Goal: Answer question/provide support: Share knowledge or assist other users

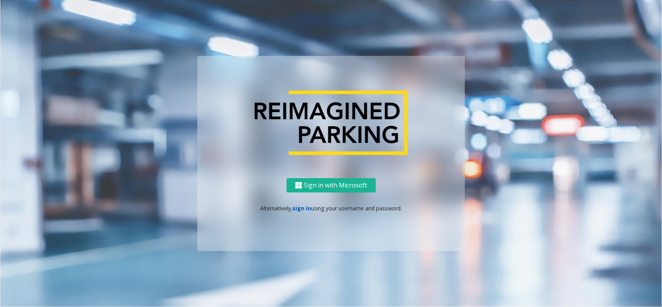
click at [300, 211] on link "sign in" at bounding box center [302, 207] width 19 height 7
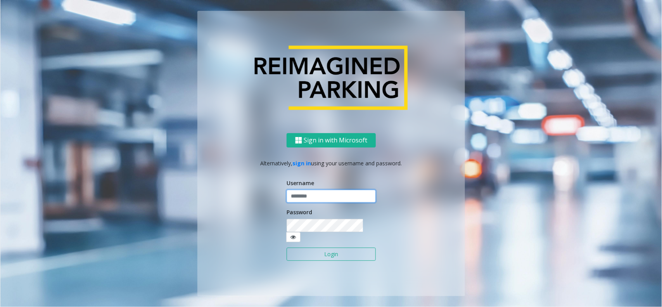
type input "**********"
click at [332, 202] on input "**********" at bounding box center [331, 196] width 89 height 13
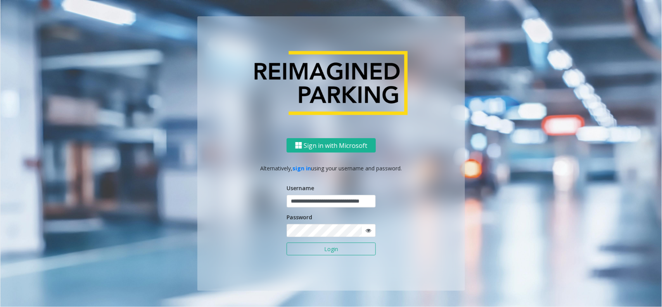
click at [323, 249] on button "Login" at bounding box center [331, 248] width 89 height 13
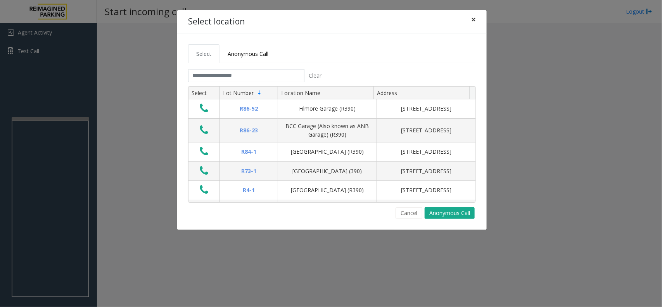
click at [469, 22] on button "×" at bounding box center [474, 19] width 16 height 19
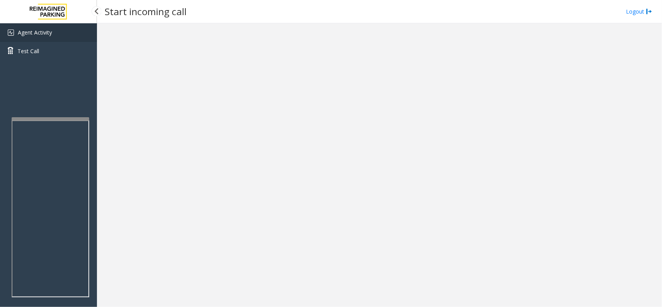
drag, startPoint x: 32, startPoint y: 26, endPoint x: 38, endPoint y: 28, distance: 6.3
click at [33, 26] on link "Agent Activity" at bounding box center [48, 32] width 97 height 19
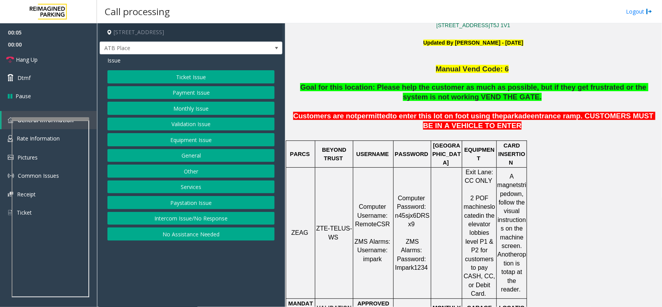
scroll to position [97, 0]
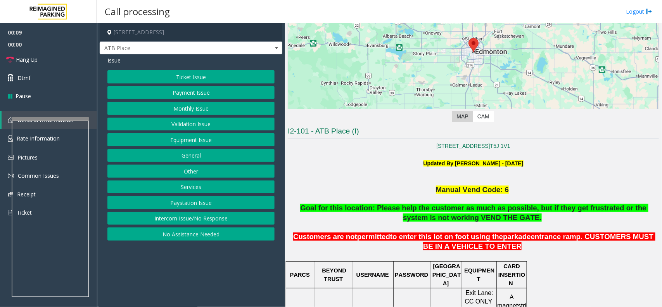
click at [205, 76] on button "Ticket Issue" at bounding box center [190, 76] width 167 height 13
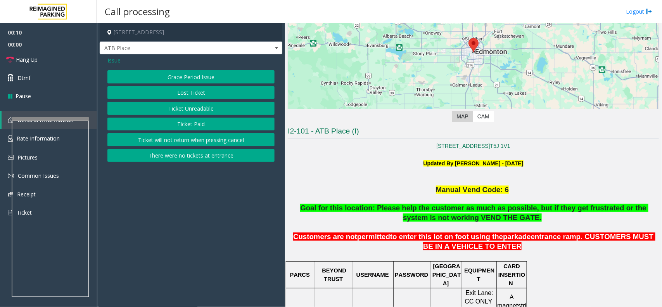
click at [187, 110] on button "Ticket Unreadable" at bounding box center [190, 108] width 167 height 13
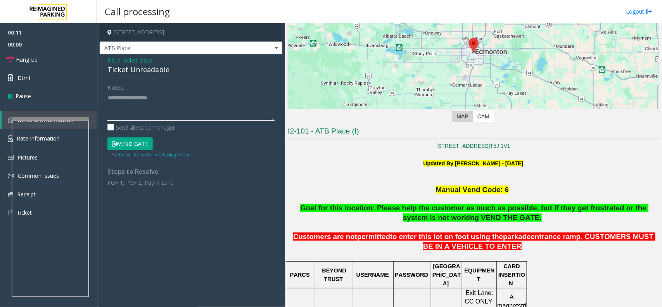
paste textarea "**********"
click at [164, 113] on textarea at bounding box center [190, 106] width 167 height 29
click at [156, 68] on div "Ticket Unreadable" at bounding box center [190, 69] width 167 height 10
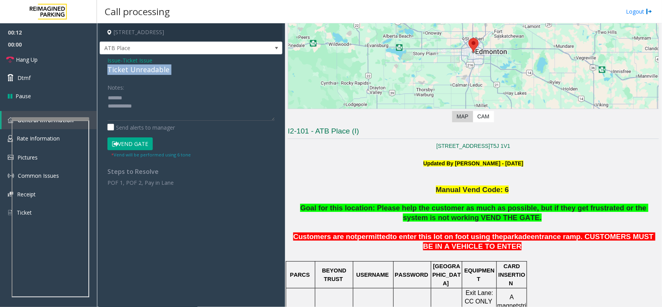
copy div "Ticket Unreadable"
paste textarea "**********"
click at [154, 98] on textarea at bounding box center [190, 106] width 167 height 29
click at [181, 113] on textarea at bounding box center [190, 106] width 167 height 29
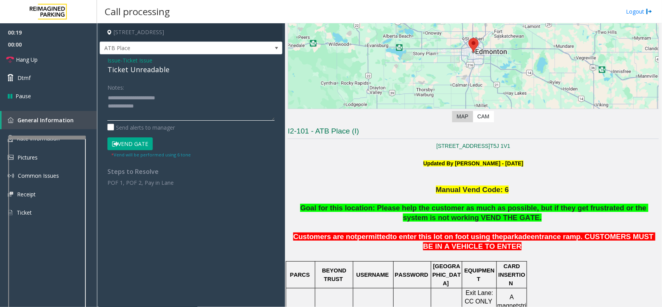
click at [48, 136] on div at bounding box center [47, 137] width 78 height 3
click at [47, 131] on link "Rate Information" at bounding box center [48, 138] width 97 height 19
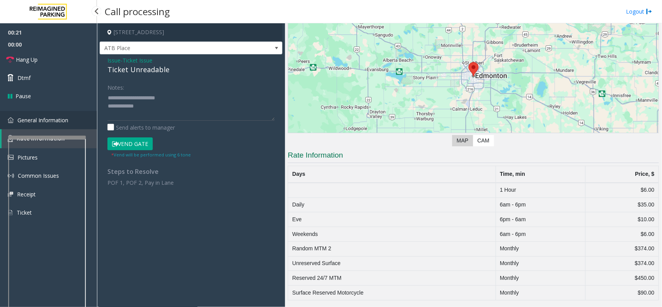
click at [52, 122] on span "General Information" at bounding box center [42, 119] width 51 height 7
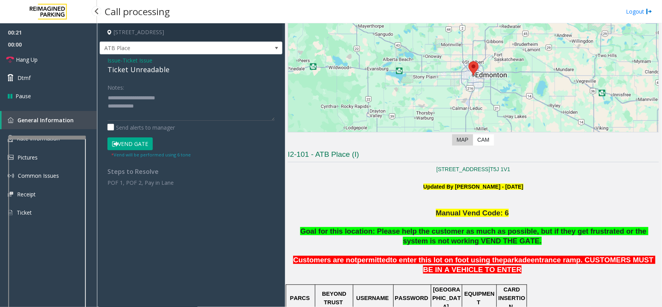
scroll to position [97, 0]
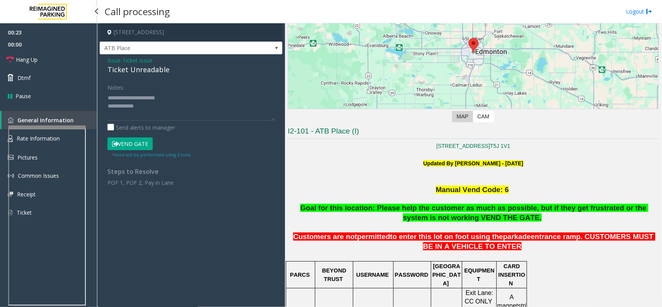
click at [50, 122] on app-root "00:23 00:00 Hang Up Dtmf Pause General Information Rate Information Pictures Co…" at bounding box center [331, 153] width 662 height 307
click at [158, 107] on textarea at bounding box center [190, 106] width 167 height 29
click at [50, 63] on link "Hang Up" at bounding box center [48, 59] width 97 height 18
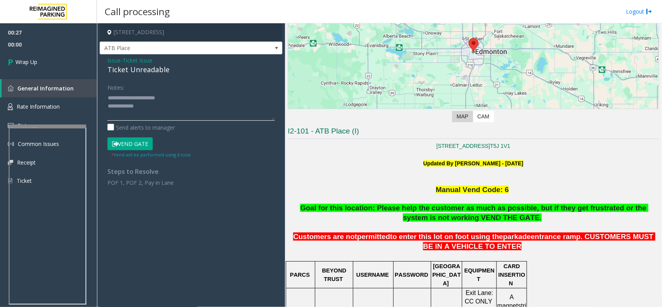
click at [158, 106] on textarea at bounding box center [190, 106] width 167 height 29
type textarea "**********"
click at [36, 67] on link "Wrap Up" at bounding box center [48, 61] width 97 height 23
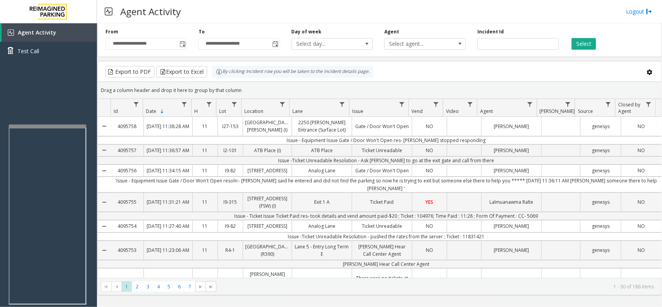
click at [377, 11] on div "Agent Activity Logout" at bounding box center [379, 11] width 565 height 23
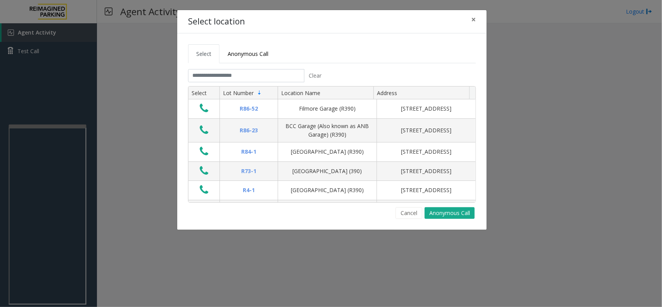
click at [219, 69] on tabset "Select Anonymous Call Clear Select Lot Number Location Name Address R86-52 Film…" at bounding box center [332, 131] width 288 height 175
click at [219, 76] on input "text" at bounding box center [246, 75] width 116 height 13
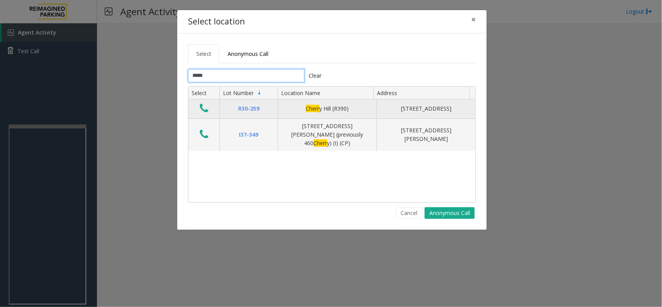
type input "*****"
click at [209, 113] on button "Data table" at bounding box center [203, 108] width 13 height 12
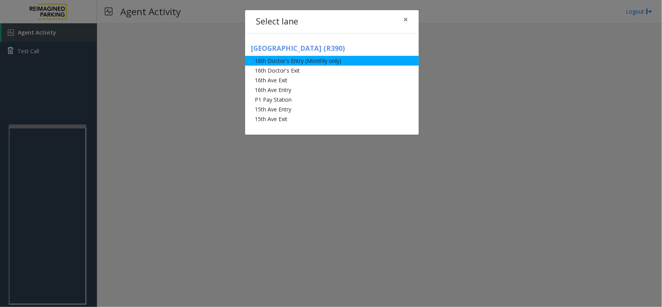
click at [317, 59] on li "16th Doctor's Entry (Monthly only)" at bounding box center [332, 61] width 174 height 10
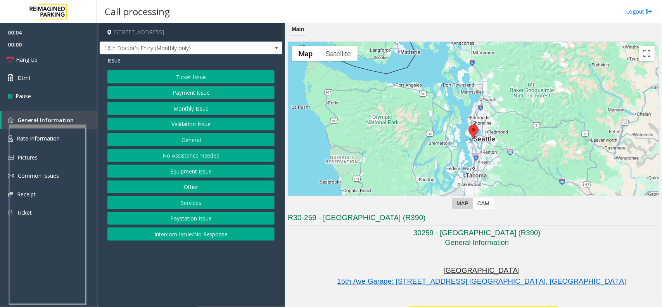
click at [194, 114] on button "Monthly Issue" at bounding box center [190, 108] width 167 height 13
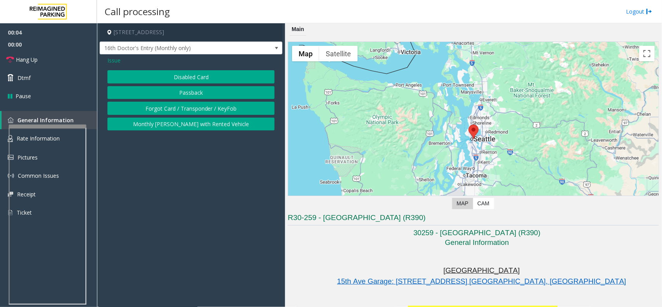
click at [207, 75] on button "Disabled Card" at bounding box center [190, 76] width 167 height 13
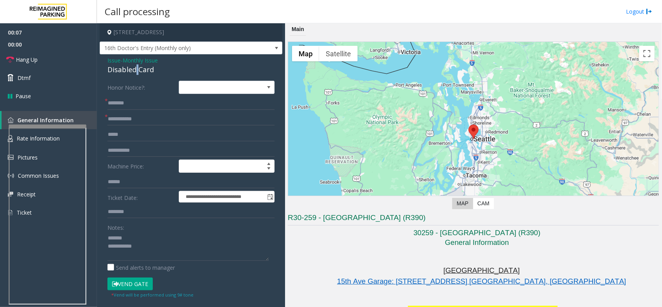
click at [137, 67] on div "Disabled Card" at bounding box center [190, 69] width 167 height 10
copy div "Disabled Card"
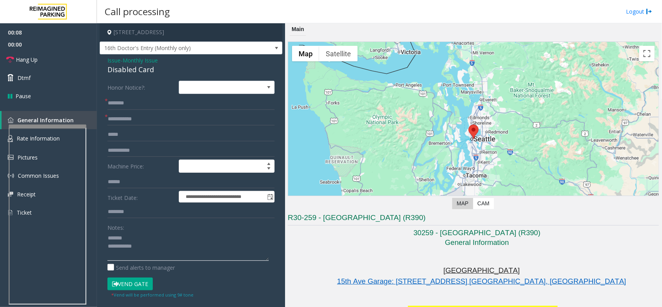
click at [150, 235] on textarea at bounding box center [187, 246] width 161 height 29
paste textarea "**********"
type textarea "**********"
click at [145, 123] on input "text" at bounding box center [190, 119] width 167 height 13
type input "******"
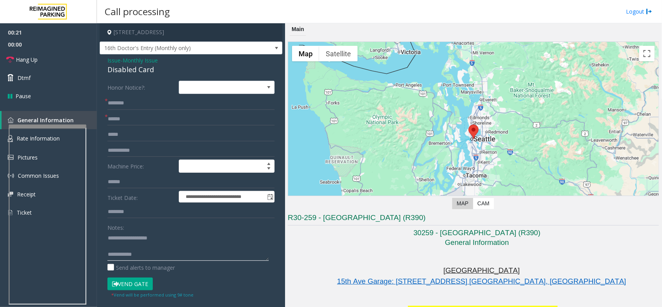
click at [168, 254] on textarea at bounding box center [187, 246] width 161 height 29
paste textarea "**********"
click at [154, 246] on textarea at bounding box center [187, 246] width 161 height 29
type textarea "**********"
click at [135, 108] on input "text" at bounding box center [190, 103] width 167 height 13
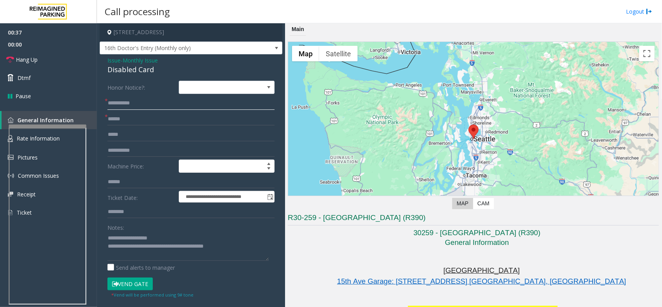
type input "**********"
click at [120, 280] on button "Vend Gate" at bounding box center [129, 283] width 45 height 13
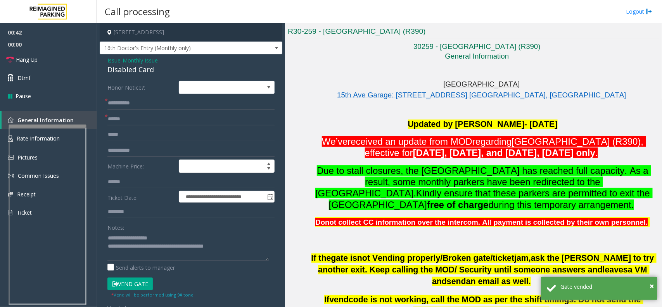
scroll to position [48, 0]
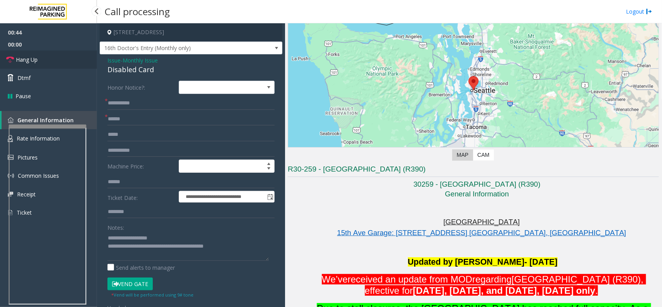
click at [48, 60] on link "Hang Up" at bounding box center [48, 59] width 97 height 18
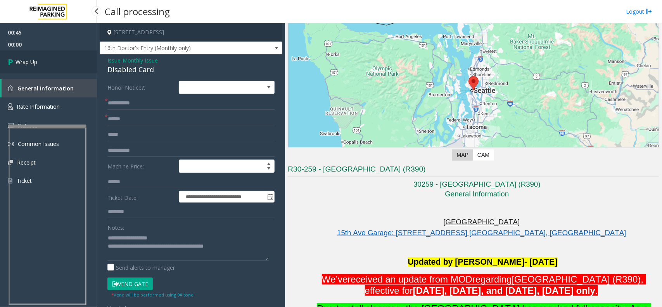
click at [28, 59] on span "Wrap Up" at bounding box center [27, 62] width 22 height 8
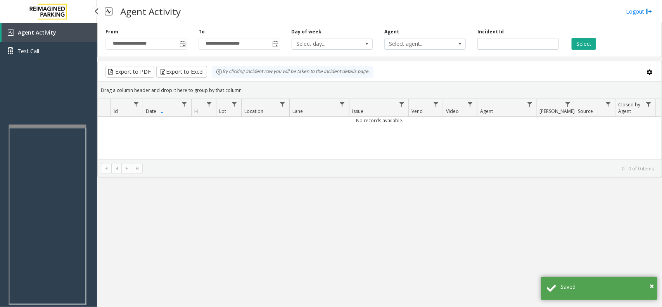
click at [46, 30] on span "Agent Activity" at bounding box center [37, 32] width 38 height 7
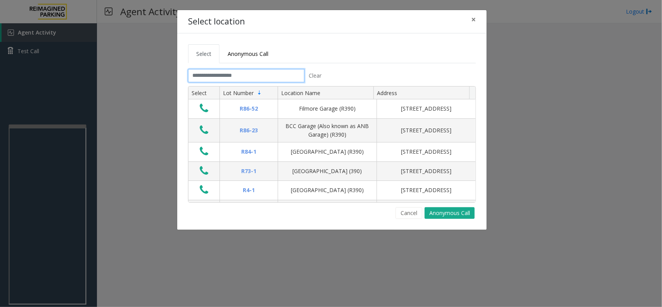
click at [212, 76] on input "text" at bounding box center [246, 75] width 116 height 13
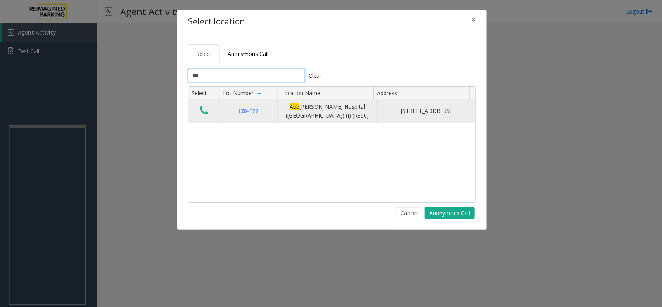
type input "***"
click at [203, 103] on td "Data table" at bounding box center [204, 111] width 31 height 24
click at [203, 107] on icon "Data table" at bounding box center [204, 110] width 9 height 11
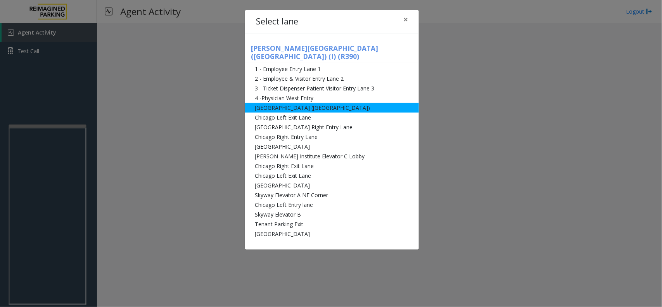
click at [308, 103] on li "[GEOGRAPHIC_DATA] ([GEOGRAPHIC_DATA])" at bounding box center [332, 108] width 174 height 10
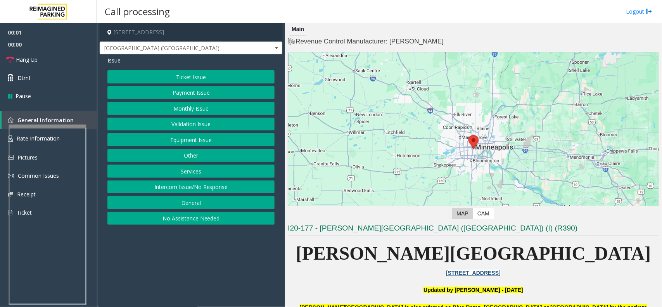
click at [189, 105] on button "Monthly Issue" at bounding box center [190, 108] width 167 height 13
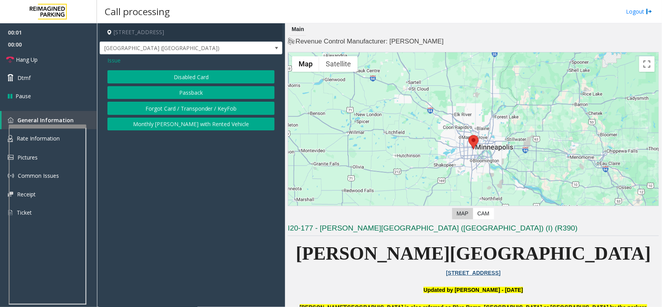
click at [206, 70] on button "Disabled Card" at bounding box center [190, 76] width 167 height 13
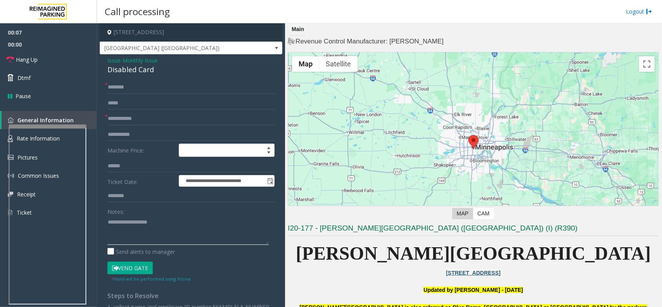
paste textarea "**********"
click at [213, 233] on textarea at bounding box center [187, 230] width 161 height 29
click at [132, 68] on div "Disabled Card" at bounding box center [190, 69] width 167 height 10
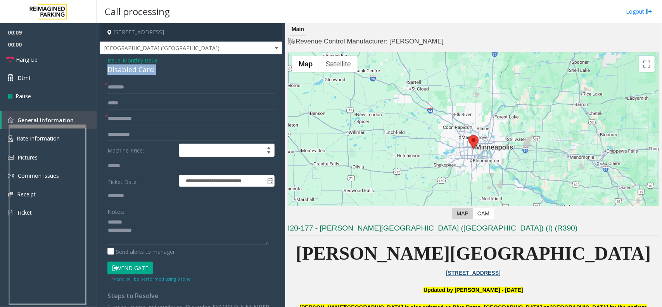
copy div "Disabled Card"
click at [156, 225] on textarea at bounding box center [187, 230] width 161 height 29
paste textarea "**********"
click at [195, 244] on textarea at bounding box center [187, 230] width 161 height 29
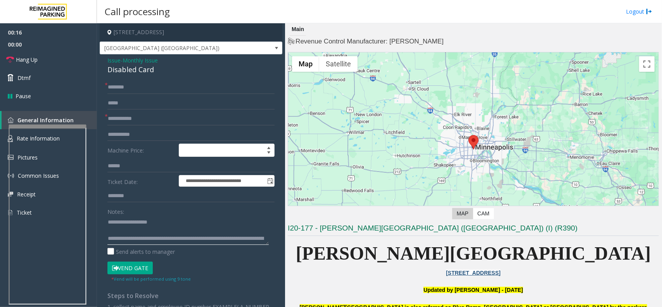
click at [143, 229] on textarea at bounding box center [187, 230] width 161 height 29
type textarea "**********"
click at [154, 125] on input "text" at bounding box center [190, 118] width 167 height 13
type input "**"
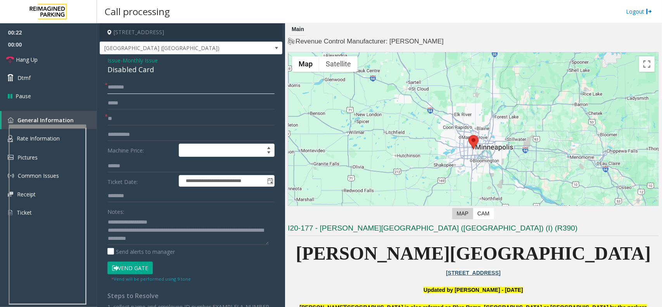
click at [147, 93] on input "text" at bounding box center [190, 87] width 167 height 13
type input "**"
click at [138, 270] on button "Vend Gate" at bounding box center [129, 267] width 45 height 13
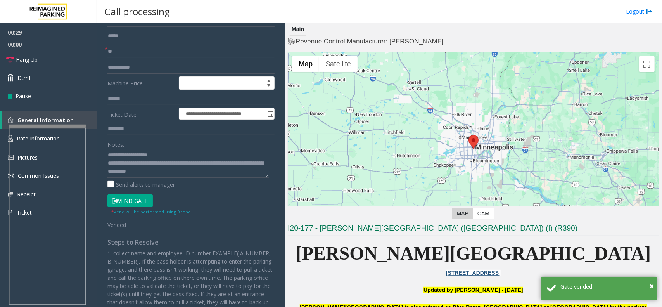
scroll to position [145, 0]
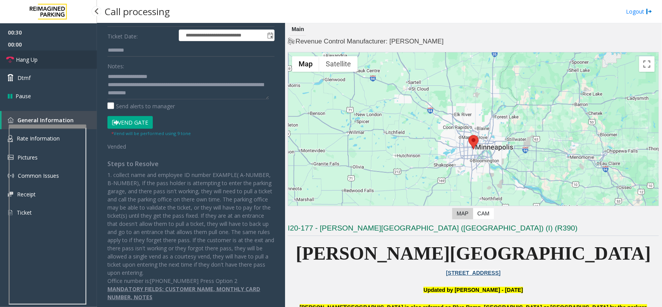
click at [57, 57] on link "Hang Up" at bounding box center [48, 59] width 97 height 18
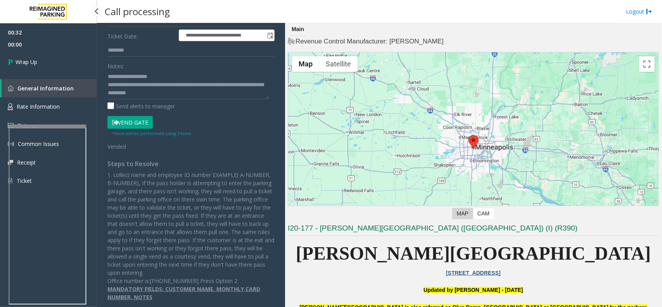
click at [57, 57] on link "Wrap Up" at bounding box center [48, 61] width 97 height 23
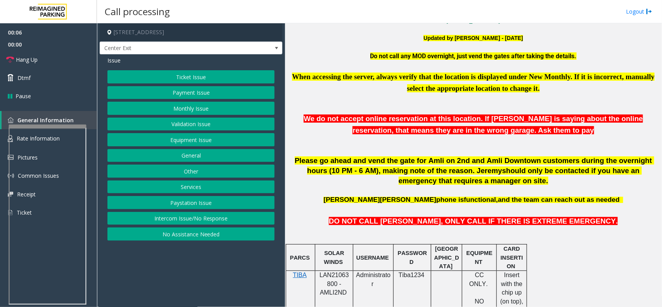
scroll to position [291, 0]
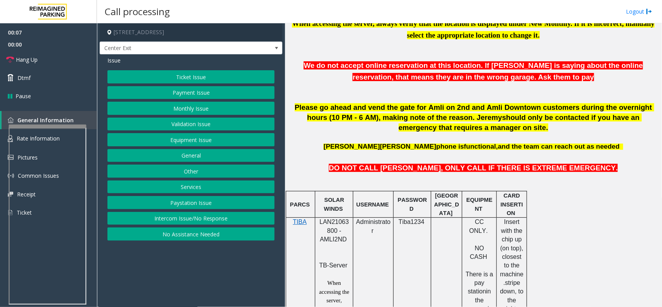
click at [335, 227] on span "LAN21063800 - AMLI2ND" at bounding box center [334, 230] width 29 height 24
click at [338, 228] on p "LAN21063800 - AMLI2ND" at bounding box center [334, 235] width 32 height 35
copy span "LAN21063800"
click at [177, 109] on button "Monthly Issue" at bounding box center [190, 108] width 167 height 13
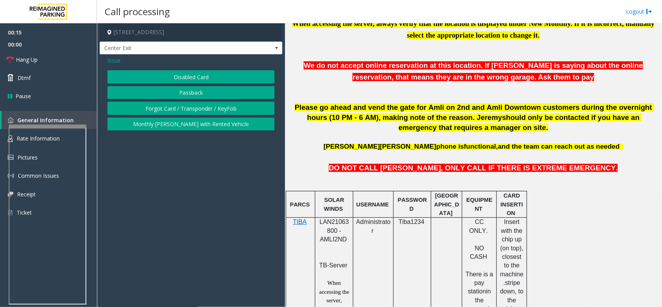
click at [113, 63] on span "Issue" at bounding box center [113, 60] width 13 height 8
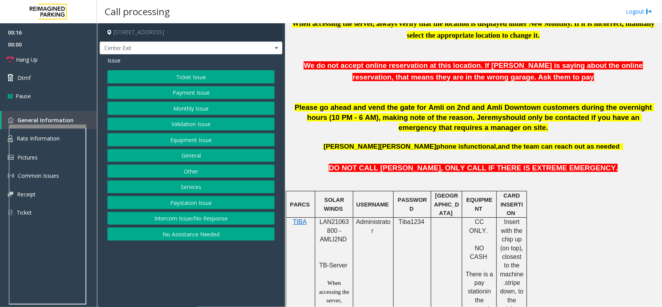
click at [184, 235] on button "No Assistance Needed" at bounding box center [190, 233] width 167 height 13
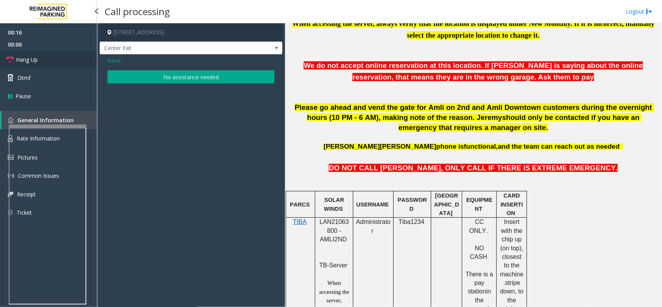
drag, startPoint x: 30, startPoint y: 55, endPoint x: 51, endPoint y: 57, distance: 21.1
click at [30, 55] on link "Hang Up" at bounding box center [48, 59] width 97 height 18
click at [171, 76] on button "No assistance needed" at bounding box center [190, 76] width 167 height 13
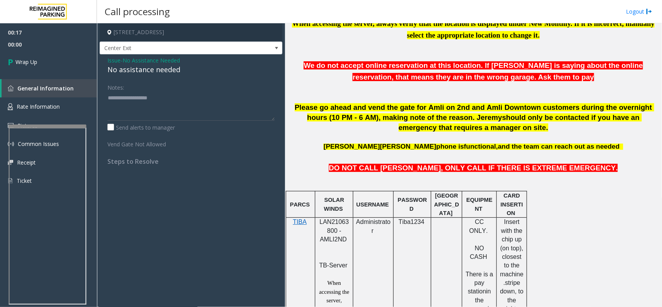
click at [147, 70] on div "No assistance needed" at bounding box center [190, 69] width 167 height 10
copy div "No assistance needed"
click at [153, 100] on textarea at bounding box center [190, 106] width 167 height 29
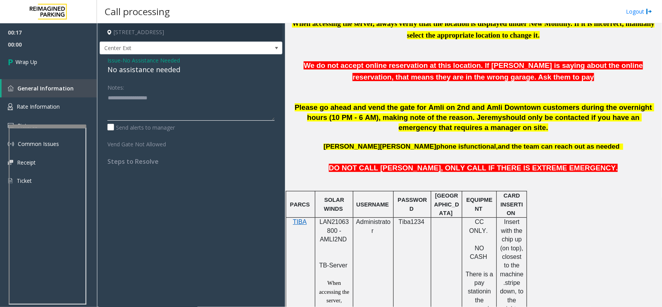
paste textarea "**********"
type textarea "**********"
click at [55, 66] on link "Wrap Up" at bounding box center [48, 61] width 97 height 23
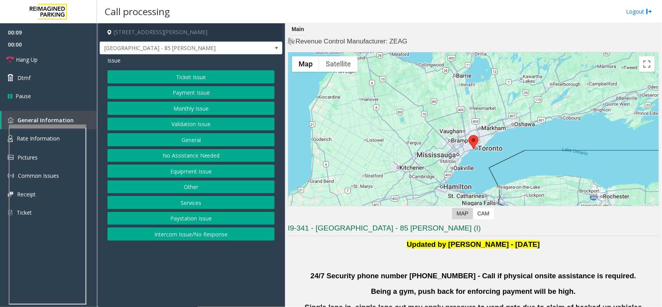
click at [212, 129] on button "Validation Issue" at bounding box center [190, 124] width 167 height 13
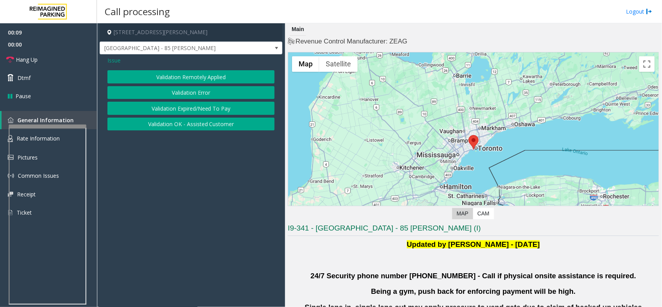
click at [204, 90] on button "Validation Error" at bounding box center [190, 92] width 167 height 13
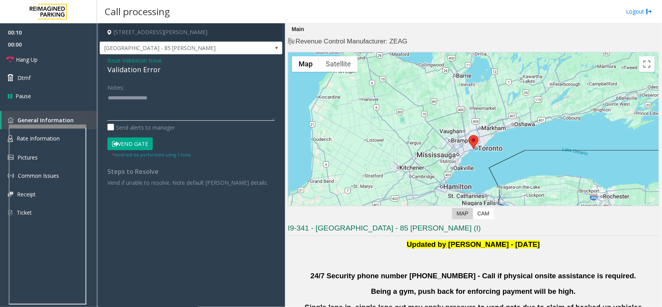
click at [174, 116] on textarea at bounding box center [190, 106] width 167 height 29
paste textarea "**********"
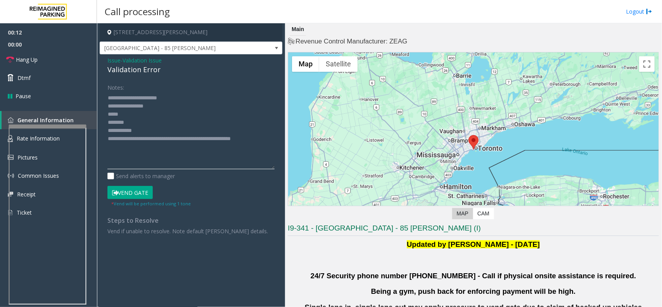
drag, startPoint x: 270, startPoint y: 119, endPoint x: 282, endPoint y: 170, distance: 51.8
click at [282, 170] on app-call-processing-form "85 Hanna Avenue, Toronto, ON Liberty Village - 85 Hanna Issue - Validation Issu…" at bounding box center [191, 165] width 188 height 284
drag, startPoint x: 138, startPoint y: 105, endPoint x: 171, endPoint y: 109, distance: 33.2
click at [171, 109] on textarea at bounding box center [190, 131] width 167 height 79
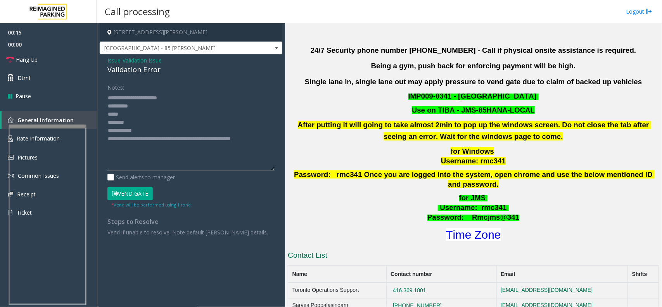
scroll to position [242, 0]
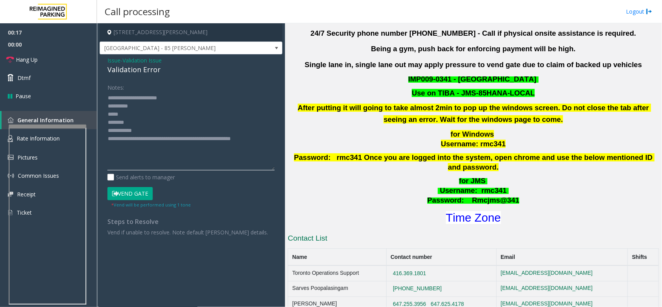
click at [211, 107] on textarea at bounding box center [190, 131] width 167 height 79
click at [208, 123] on textarea at bounding box center [190, 131] width 167 height 79
click at [136, 122] on textarea at bounding box center [190, 131] width 167 height 79
click at [155, 113] on textarea at bounding box center [190, 131] width 167 height 79
click at [159, 130] on textarea at bounding box center [190, 131] width 167 height 79
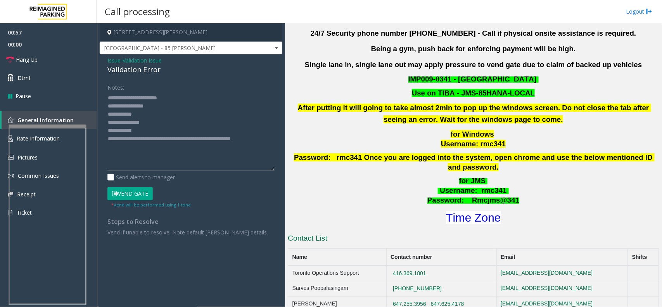
click at [137, 116] on textarea at bounding box center [190, 131] width 167 height 79
click at [149, 136] on textarea at bounding box center [190, 131] width 167 height 79
click at [145, 134] on textarea at bounding box center [190, 131] width 167 height 79
click at [474, 211] on font "Time Zone" at bounding box center [473, 217] width 55 height 13
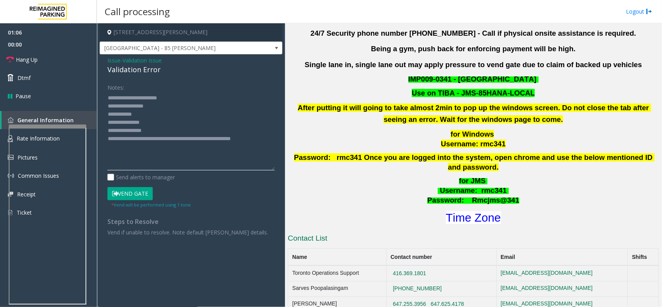
click at [183, 126] on textarea at bounding box center [190, 131] width 167 height 79
click at [183, 131] on textarea at bounding box center [190, 131] width 167 height 79
type textarea "**********"
click at [137, 191] on button "Vend Gate" at bounding box center [129, 193] width 45 height 13
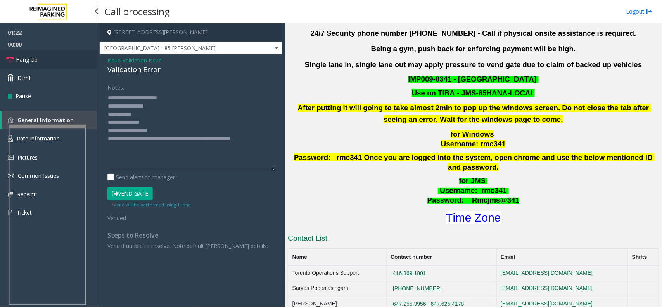
click at [40, 61] on link "Hang Up" at bounding box center [48, 59] width 97 height 18
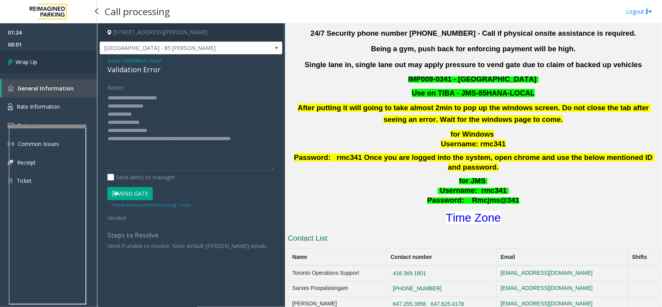
click at [44, 62] on link "Wrap Up" at bounding box center [48, 61] width 97 height 23
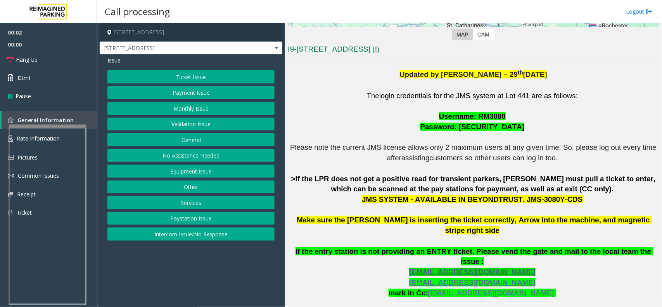
scroll to position [194, 0]
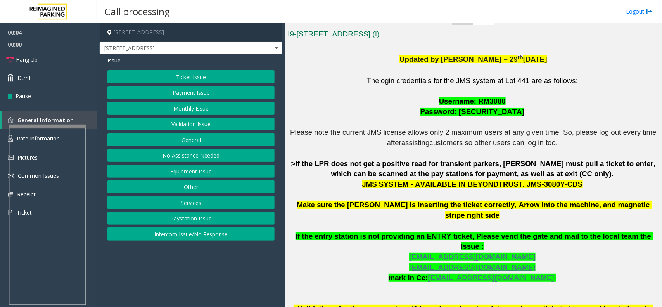
click at [198, 236] on button "Intercom Issue/No Response" at bounding box center [190, 233] width 167 height 13
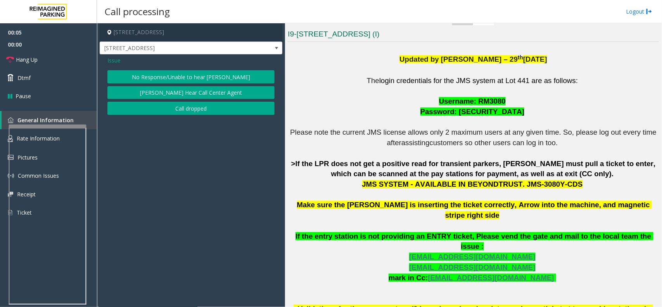
click at [178, 78] on button "No Response/Unable to hear [PERSON_NAME]" at bounding box center [190, 76] width 167 height 13
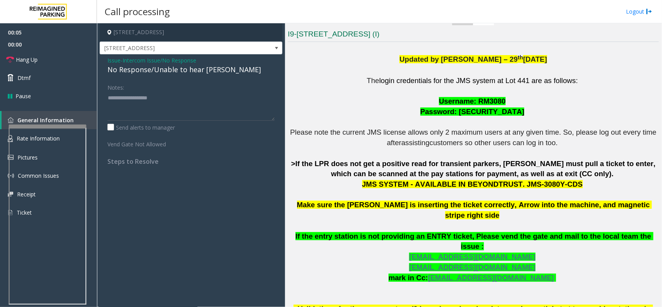
click at [178, 74] on div "No Response/Unable to hear [PERSON_NAME]" at bounding box center [190, 69] width 167 height 10
type textarea "**********"
drag, startPoint x: 38, startPoint y: 59, endPoint x: 42, endPoint y: 64, distance: 6.6
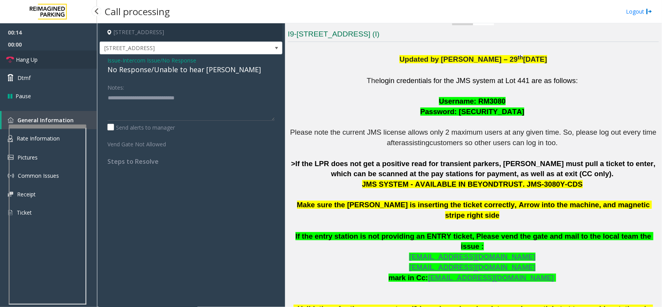
click at [38, 59] on span "Hang Up" at bounding box center [27, 59] width 22 height 8
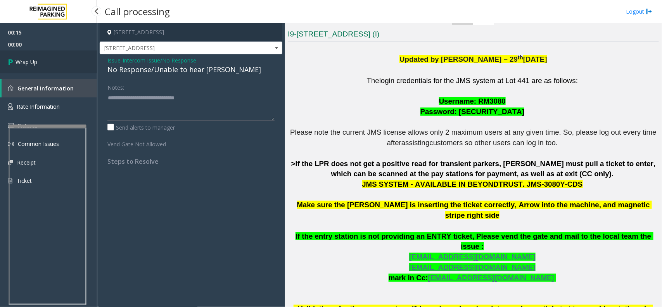
click at [37, 58] on span "Wrap Up" at bounding box center [27, 62] width 22 height 8
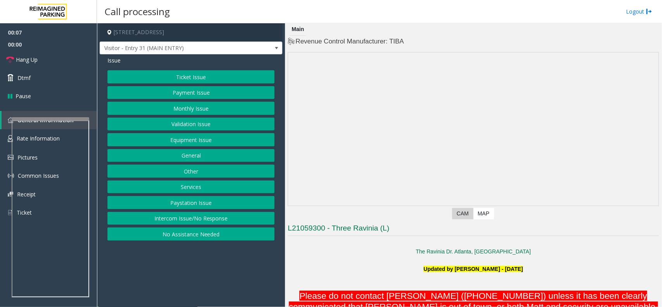
click at [185, 232] on button "No Assistance Needed" at bounding box center [190, 233] width 167 height 13
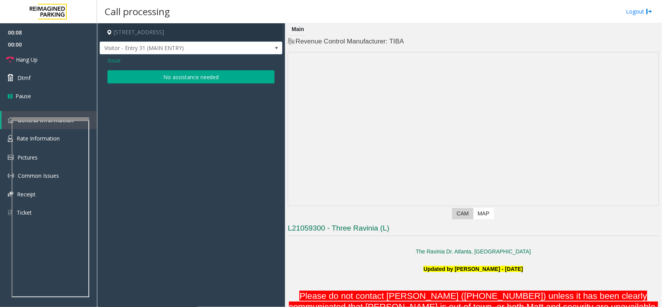
click at [165, 80] on button "No assistance needed" at bounding box center [190, 76] width 167 height 13
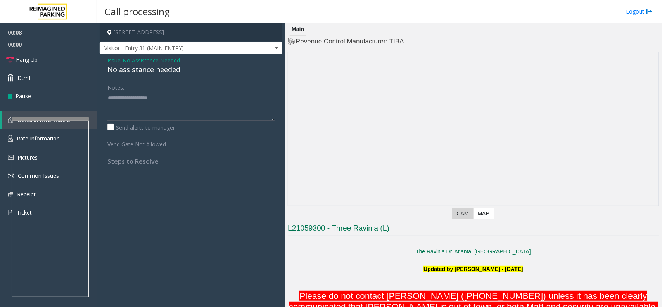
click at [158, 72] on div "No assistance needed" at bounding box center [190, 69] width 167 height 10
type textarea "**********"
click at [36, 59] on span "Hang Up" at bounding box center [27, 59] width 22 height 8
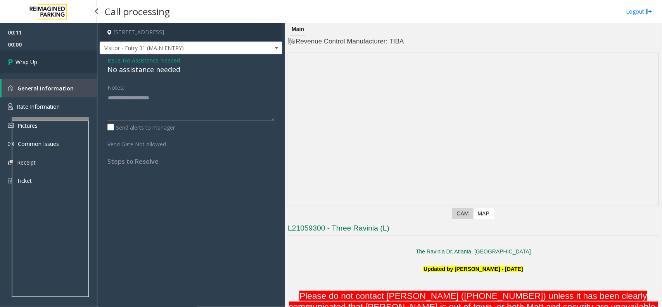
click at [38, 60] on link "Wrap Up" at bounding box center [48, 61] width 97 height 23
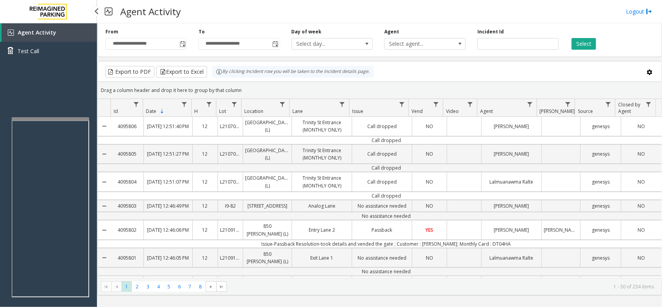
click at [71, 34] on link "Agent Activity" at bounding box center [49, 32] width 95 height 19
click at [590, 45] on button "Select" at bounding box center [584, 44] width 24 height 12
drag, startPoint x: 124, startPoint y: 9, endPoint x: 138, endPoint y: 11, distance: 13.7
click at [138, 11] on h3 "Agent Activity" at bounding box center [150, 11] width 68 height 19
drag, startPoint x: 119, startPoint y: 11, endPoint x: 193, endPoint y: 6, distance: 74.3
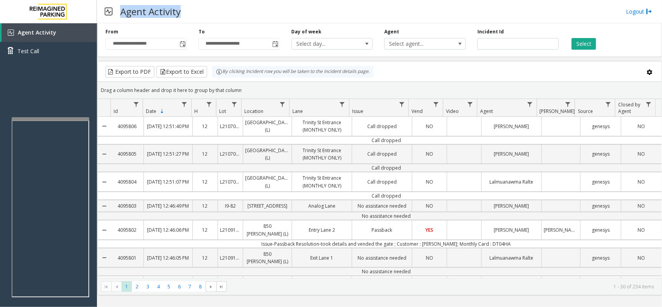
click at [193, 6] on div "Agent Activity Logout" at bounding box center [379, 11] width 565 height 23
click at [301, 16] on div "Agent Activity Logout" at bounding box center [379, 11] width 565 height 23
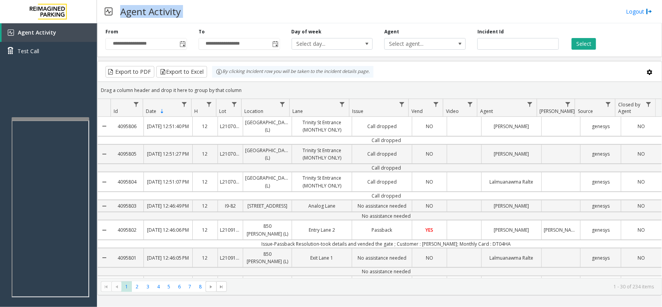
click at [301, 16] on div "Agent Activity Logout" at bounding box center [379, 11] width 565 height 23
click at [303, 16] on div "Agent Activity Logout" at bounding box center [379, 11] width 565 height 23
click at [270, 12] on div "Agent Activity Logout" at bounding box center [379, 11] width 565 height 23
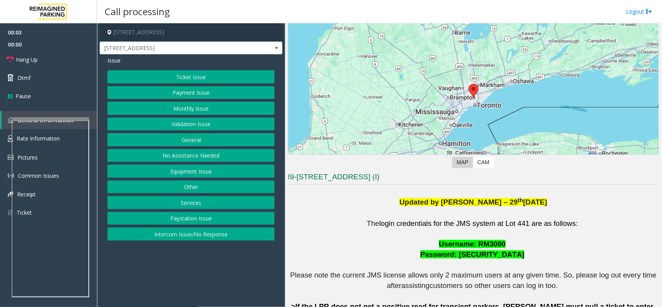
scroll to position [145, 0]
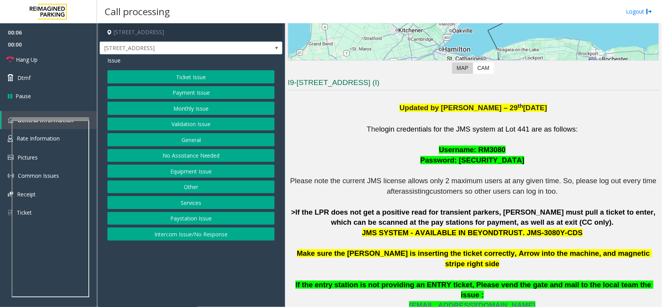
click at [187, 75] on button "Ticket Issue" at bounding box center [190, 76] width 167 height 13
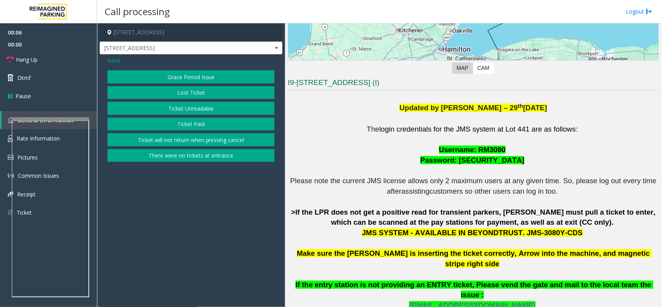
click at [196, 109] on button "Ticket Unreadable" at bounding box center [190, 108] width 167 height 13
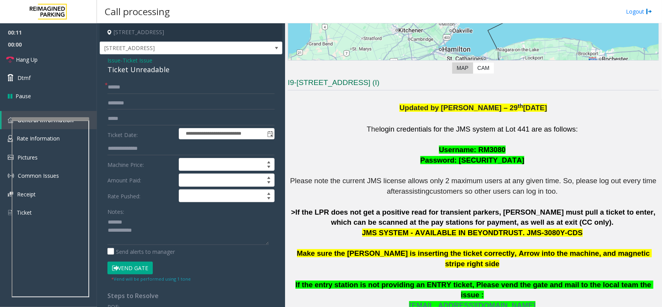
click at [148, 72] on div "Ticket Unreadable" at bounding box center [190, 69] width 167 height 10
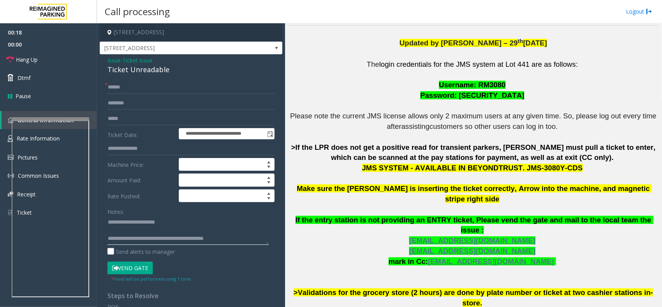
scroll to position [339, 0]
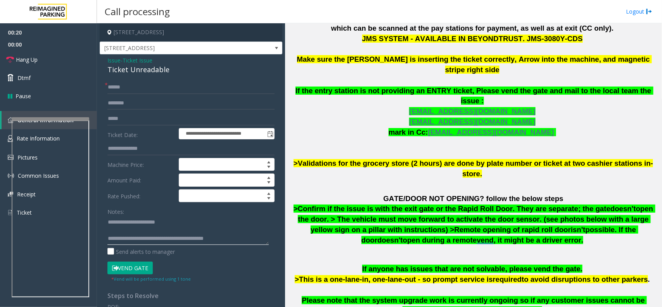
type textarea "**********"
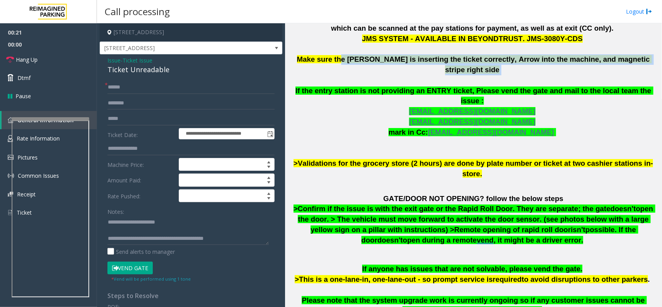
drag, startPoint x: 357, startPoint y: 62, endPoint x: 633, endPoint y: 57, distance: 275.9
click at [633, 57] on p "The login credentials for the JMS system at Lot 441 are as follows: Username: R…" at bounding box center [473, 54] width 371 height 249
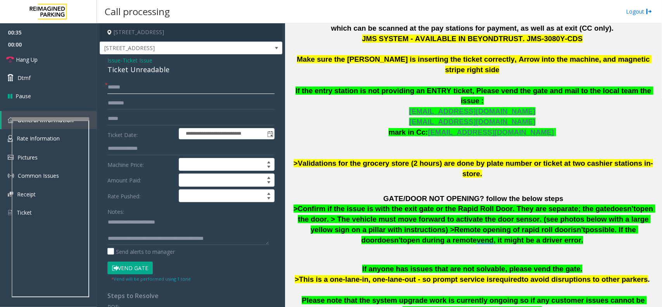
click at [141, 85] on input "text" at bounding box center [190, 87] width 167 height 13
type input "********"
click at [147, 109] on input "text" at bounding box center [190, 103] width 167 height 13
click at [122, 103] on input "text" at bounding box center [190, 103] width 167 height 13
type input "*"
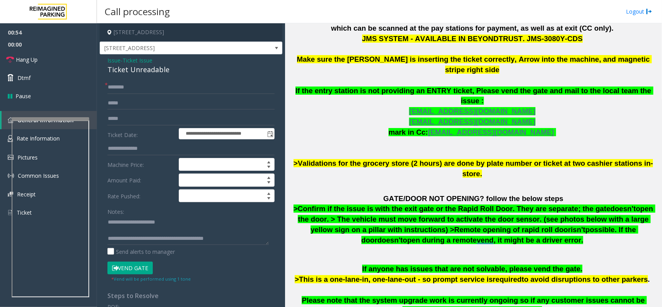
click at [148, 268] on button "Vend Gate" at bounding box center [129, 267] width 45 height 13
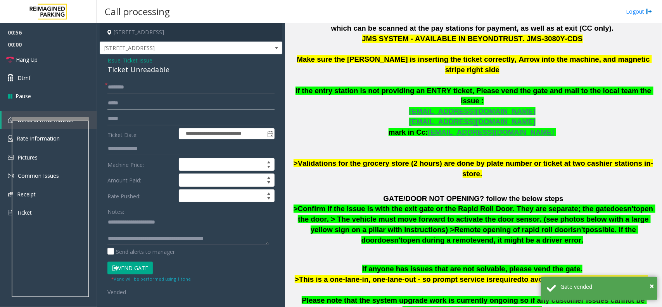
click at [109, 103] on input "*****" at bounding box center [190, 103] width 167 height 13
type input "*****"
click at [24, 55] on link "Hang Up" at bounding box center [48, 59] width 97 height 18
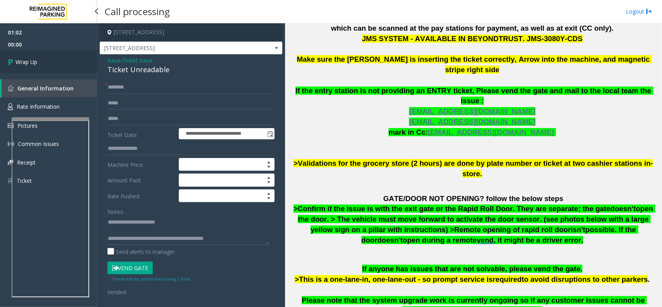
click at [24, 55] on link "Wrap Up" at bounding box center [48, 61] width 97 height 23
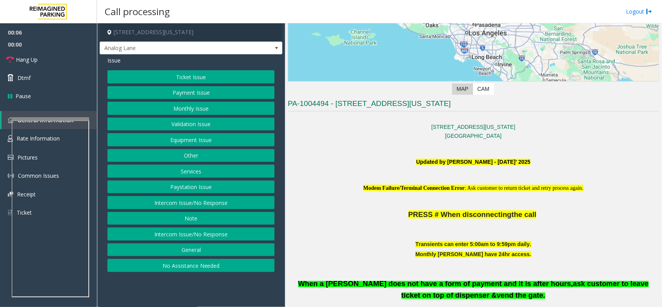
scroll to position [194, 0]
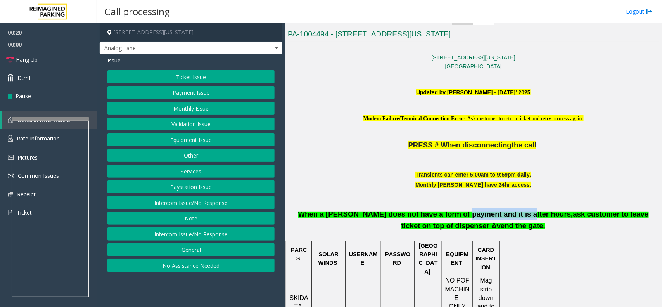
drag, startPoint x: 437, startPoint y: 218, endPoint x: 496, endPoint y: 215, distance: 58.7
click at [494, 215] on span "When a [PERSON_NAME] does not have a form of payment and it is after hours," at bounding box center [435, 214] width 275 height 8
drag, startPoint x: 491, startPoint y: 229, endPoint x: 449, endPoint y: 232, distance: 42.0
click at [449, 232] on p "When a [PERSON_NAME] does not have a form of payment and it is after hours, ask…" at bounding box center [473, 216] width 371 height 32
drag, startPoint x: 503, startPoint y: 229, endPoint x: 443, endPoint y: 231, distance: 59.8
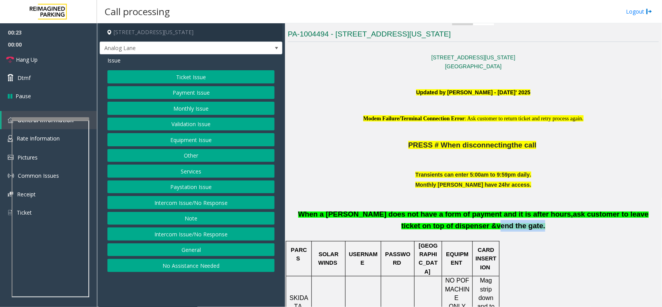
click at [443, 231] on p "When a [PERSON_NAME] does not have a form of payment and it is after hours, ask…" at bounding box center [473, 216] width 371 height 32
drag, startPoint x: 290, startPoint y: 215, endPoint x: 635, endPoint y: 222, distance: 345.3
click at [635, 222] on p "When a [PERSON_NAME] does not have a form of payment and it is after hours, ask…" at bounding box center [473, 216] width 371 height 32
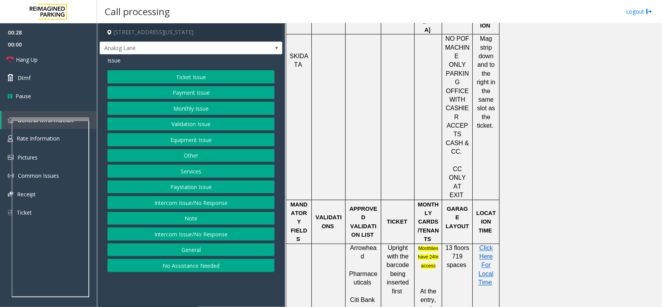
scroll to position [436, 0]
drag, startPoint x: 468, startPoint y: 207, endPoint x: 442, endPoint y: 194, distance: 28.8
click at [412, 199] on td "TICKET" at bounding box center [397, 221] width 33 height 44
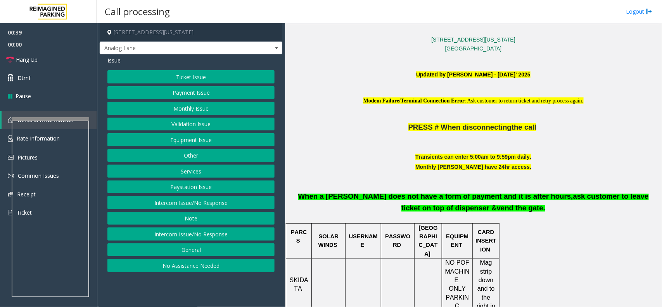
scroll to position [194, 0]
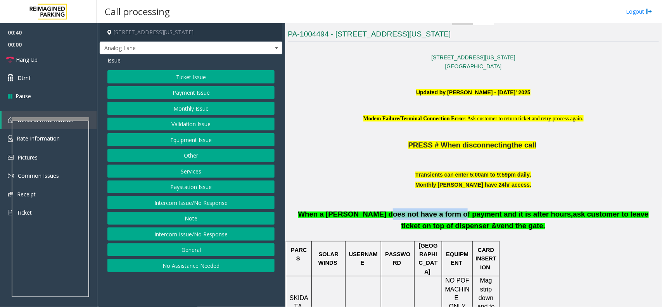
drag, startPoint x: 367, startPoint y: 213, endPoint x: 429, endPoint y: 215, distance: 62.5
click at [429, 215] on span "When a [PERSON_NAME] does not have a form of payment and it is after hours," at bounding box center [435, 214] width 275 height 8
drag, startPoint x: 503, startPoint y: 225, endPoint x: 289, endPoint y: 216, distance: 213.9
click at [289, 216] on p "When a [PERSON_NAME] does not have a form of payment and it is after hours, ask…" at bounding box center [473, 216] width 371 height 32
click at [197, 141] on button "Equipment Issue" at bounding box center [190, 139] width 167 height 13
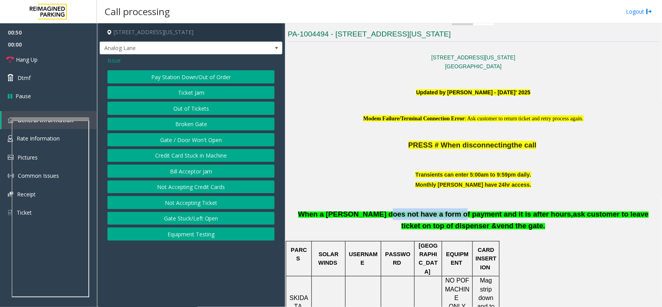
click at [197, 141] on button "Gate / Door Won't Open" at bounding box center [190, 139] width 167 height 13
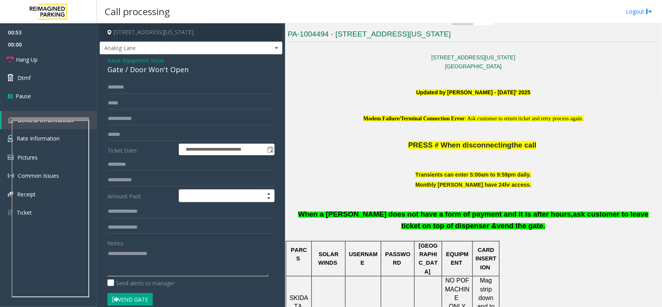
click at [164, 254] on textarea at bounding box center [187, 261] width 161 height 29
paste textarea "**********"
click at [38, 53] on link "Hang Up" at bounding box center [48, 59] width 97 height 18
click at [132, 70] on div "Gate / Door Won't Open" at bounding box center [190, 69] width 167 height 10
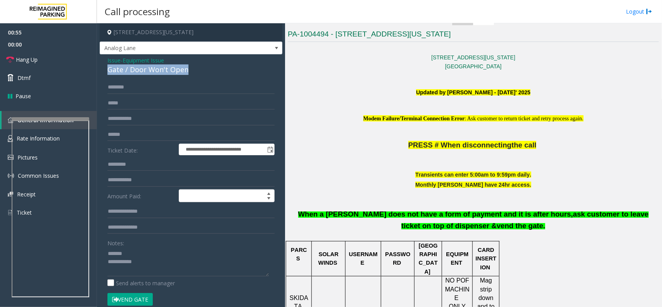
click at [132, 70] on div "Gate / Door Won't Open" at bounding box center [190, 69] width 167 height 10
copy div "Gate / Door Won't Open"
paste textarea "**********"
click at [140, 254] on textarea at bounding box center [187, 261] width 161 height 29
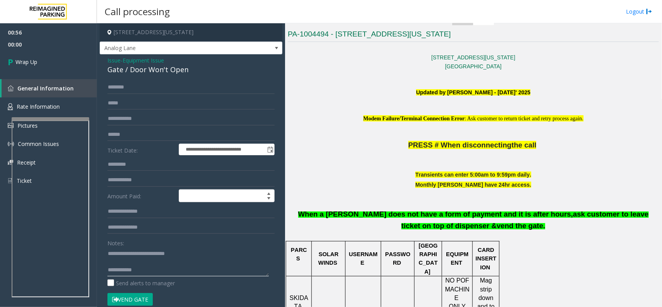
click at [152, 269] on textarea at bounding box center [187, 261] width 161 height 29
type textarea "**********"
click at [11, 61] on icon at bounding box center [12, 61] width 8 height 13
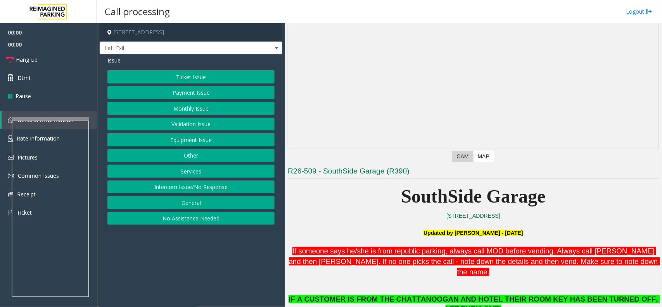
scroll to position [145, 0]
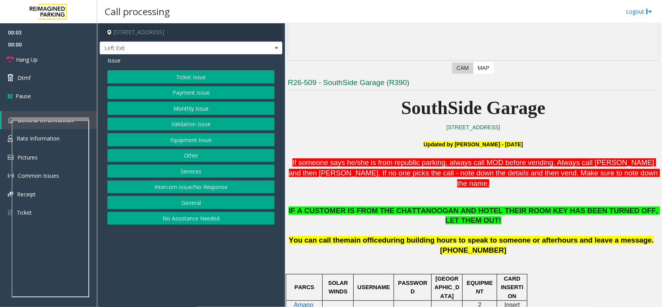
click at [189, 171] on button "Services" at bounding box center [190, 170] width 167 height 13
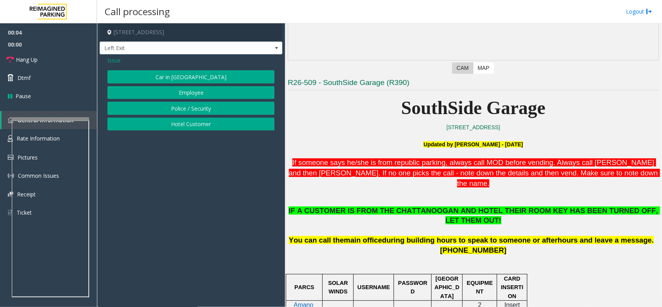
click at [117, 61] on span "Issue" at bounding box center [113, 60] width 13 height 8
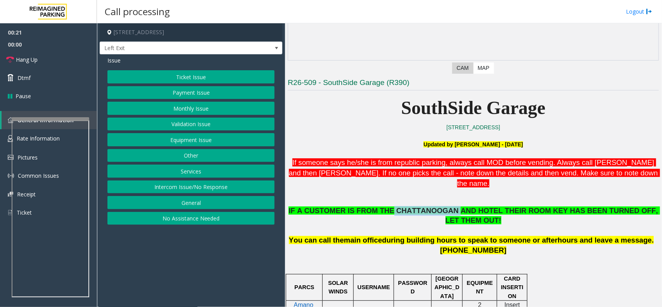
drag, startPoint x: 381, startPoint y: 201, endPoint x: 437, endPoint y: 198, distance: 55.9
click at [437, 206] on span "IF A CUSTOMER IS FROM THE CHATTANOOGAN AND HOTEL THEIR ROOM KEY HAS BEEN TURNED…" at bounding box center [475, 215] width 372 height 18
click at [454, 206] on span "IF A CUSTOMER IS FROM THE CHATTANOOGAN AND HOTEL THEIR ROOM KEY HAS BEEN TURNED…" at bounding box center [475, 215] width 372 height 18
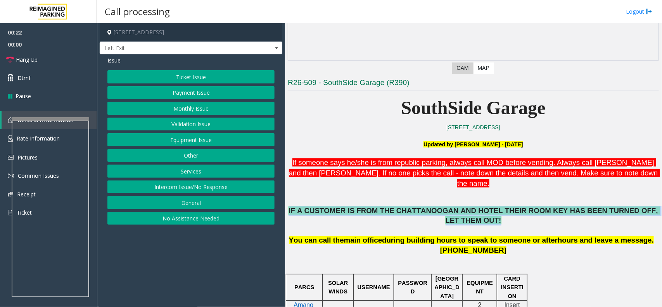
click at [454, 206] on span "IF A CUSTOMER IS FROM THE CHATTANOOGAN AND HOTEL THEIR ROOM KEY HAS BEEN TURNED…" at bounding box center [475, 215] width 372 height 18
click at [467, 206] on span "IF A CUSTOMER IS FROM THE CHATTANOOGAN AND HOTEL THEIR ROOM KEY HAS BEEN TURNED…" at bounding box center [475, 215] width 372 height 18
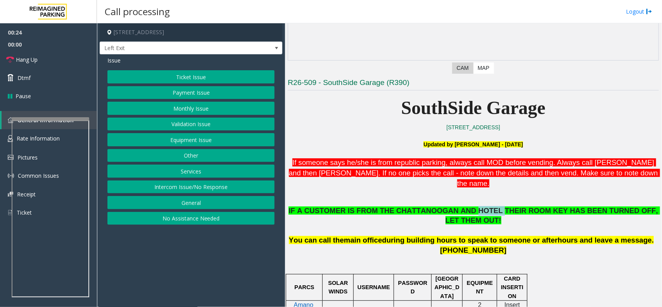
click at [467, 206] on span "IF A CUSTOMER IS FROM THE CHATTANOOGAN AND HOTEL THEIR ROOM KEY HAS BEEN TURNED…" at bounding box center [475, 215] width 372 height 18
drag, startPoint x: 381, startPoint y: 199, endPoint x: 474, endPoint y: 197, distance: 92.7
click at [474, 206] on span "IF A CUSTOMER IS FROM THE CHATTANOOGAN AND HOTEL THEIR ROOM KEY HAS BEEN TURNED…" at bounding box center [475, 215] width 372 height 18
click at [197, 172] on button "Services" at bounding box center [190, 170] width 167 height 13
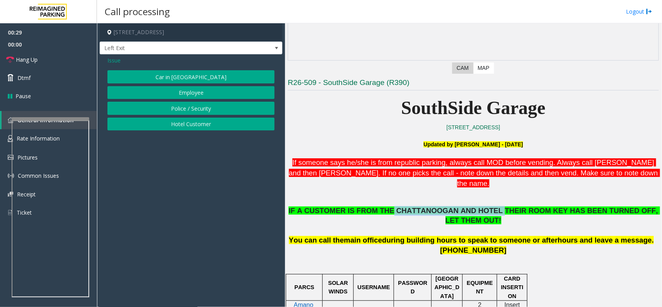
click at [195, 123] on button "Hotel Customer" at bounding box center [190, 124] width 167 height 13
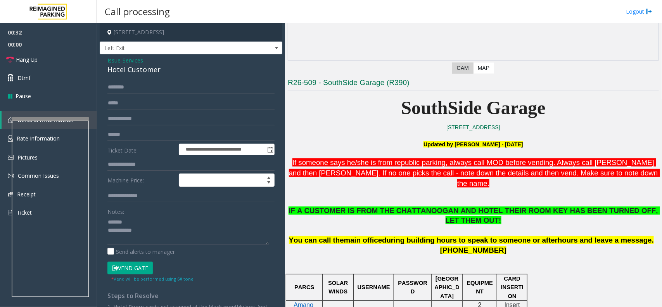
click at [130, 72] on div "Hotel Customer" at bounding box center [190, 69] width 167 height 10
click at [129, 73] on div "Hotel Customer" at bounding box center [190, 69] width 167 height 10
click at [170, 232] on textarea at bounding box center [187, 230] width 161 height 29
click at [175, 229] on textarea at bounding box center [187, 230] width 161 height 29
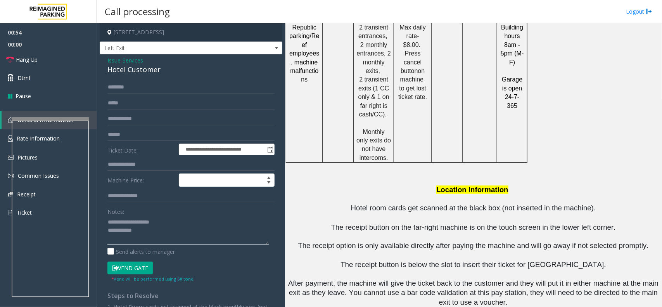
scroll to position [868, 0]
type textarea "**********"
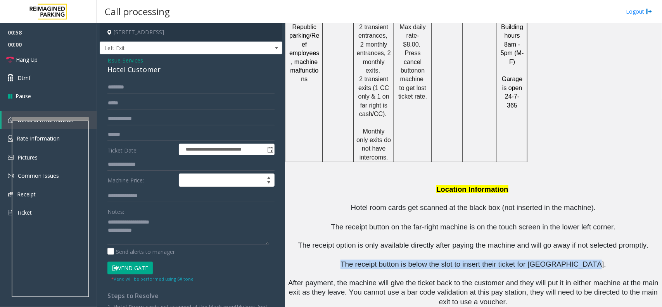
drag, startPoint x: 600, startPoint y: 212, endPoint x: 360, endPoint y: 206, distance: 240.2
click at [360, 260] on p "The receipt button is below the slot to insert their ticket for [GEOGRAPHIC_DAT…" at bounding box center [473, 265] width 371 height 10
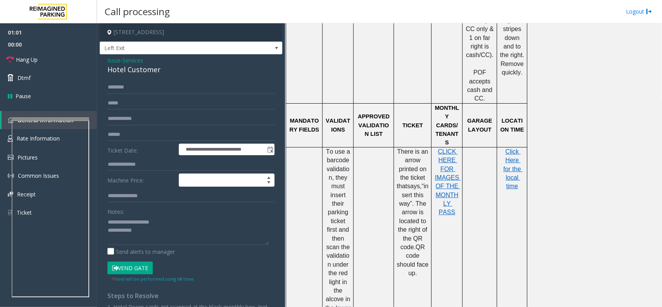
scroll to position [431, 0]
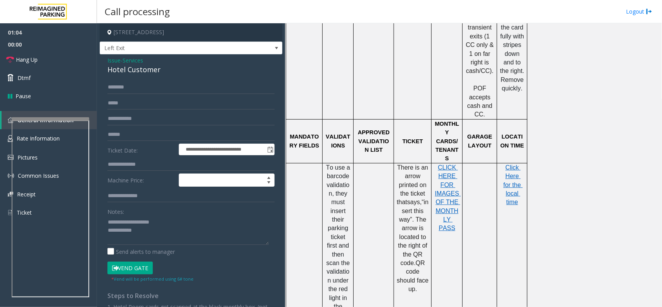
click at [110, 62] on span "Issue" at bounding box center [113, 60] width 13 height 8
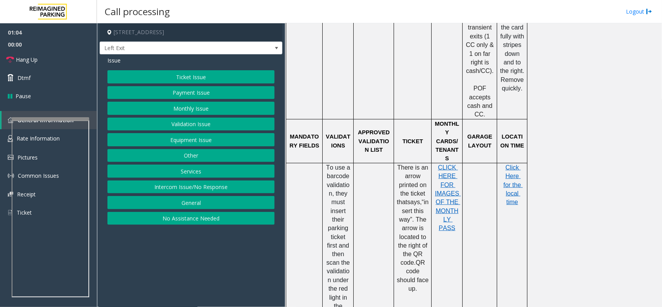
click at [201, 126] on button "Validation Issue" at bounding box center [190, 124] width 167 height 13
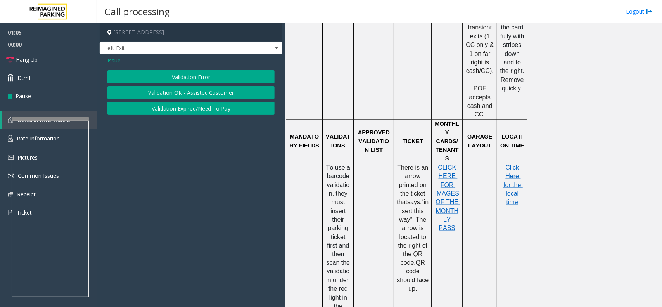
click at [193, 74] on button "Validation Error" at bounding box center [190, 76] width 167 height 13
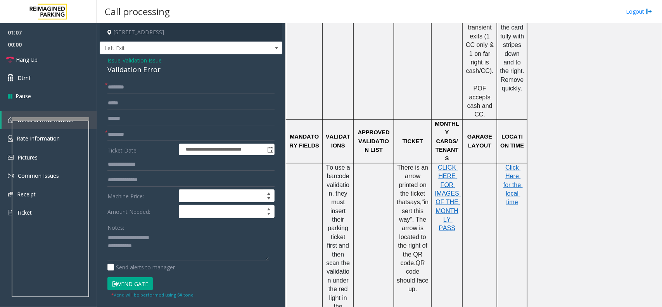
click at [134, 66] on div "Validation Error" at bounding box center [190, 69] width 167 height 10
copy div "Validation Error"
drag, startPoint x: 125, startPoint y: 237, endPoint x: 169, endPoint y: 234, distance: 44.0
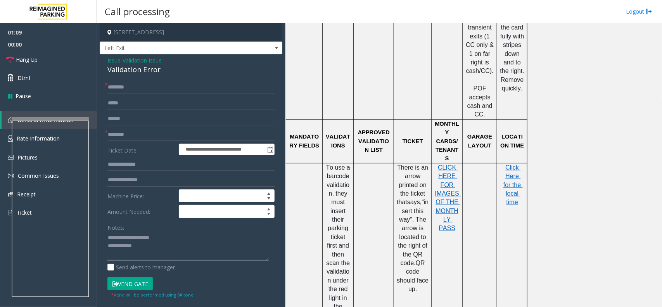
click at [169, 234] on textarea at bounding box center [187, 246] width 161 height 29
paste textarea "**"
click at [214, 251] on textarea at bounding box center [187, 246] width 161 height 29
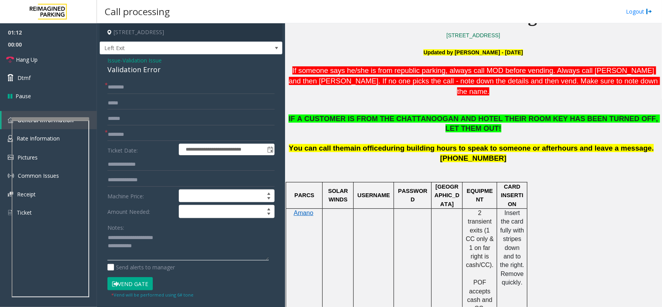
scroll to position [189, 0]
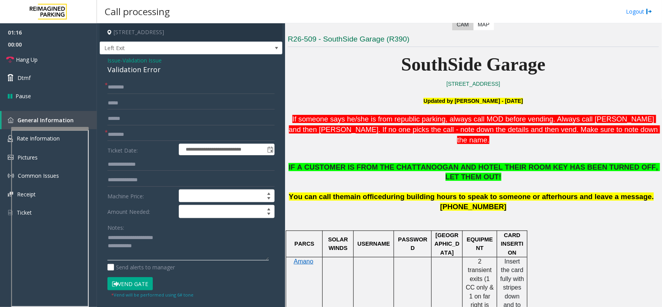
click at [48, 132] on div at bounding box center [50, 218] width 78 height 182
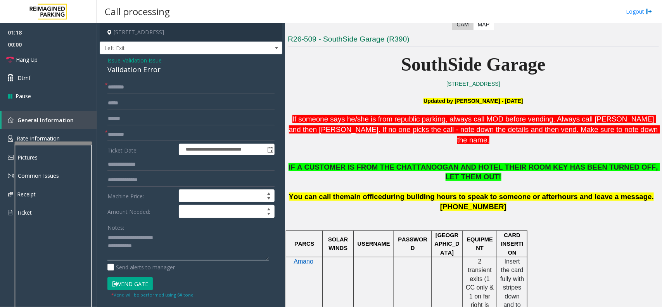
click at [49, 144] on div at bounding box center [54, 143] width 78 height 3
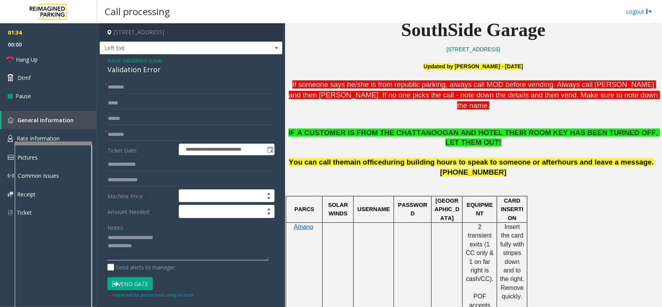
scroll to position [237, 0]
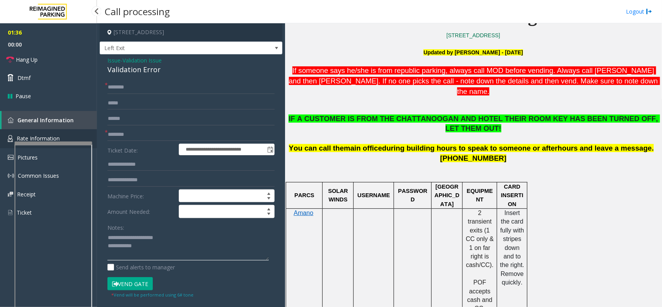
type textarea "**********"
click at [62, 134] on link "Rate Information" at bounding box center [48, 138] width 97 height 19
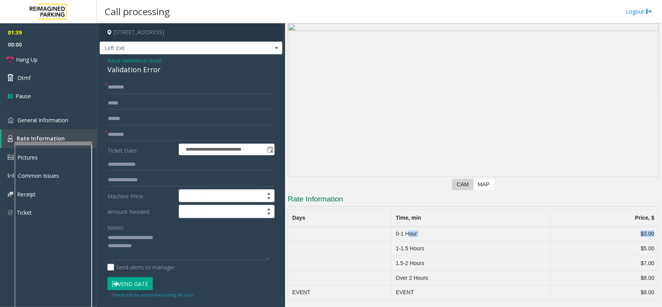
drag, startPoint x: 651, startPoint y: 233, endPoint x: 407, endPoint y: 234, distance: 243.6
click at [407, 234] on tr "0-1 Hour $3.00" at bounding box center [473, 234] width 371 height 15
drag, startPoint x: 394, startPoint y: 235, endPoint x: 651, endPoint y: 234, distance: 256.8
click at [651, 234] on tr "0-1 Hour $3.00" at bounding box center [473, 234] width 371 height 15
click at [59, 125] on link "General Information" at bounding box center [48, 120] width 97 height 18
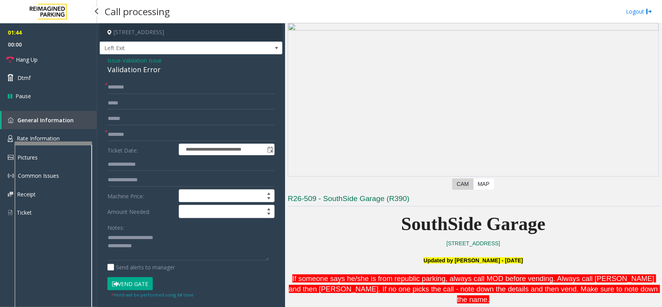
scroll to position [237, 0]
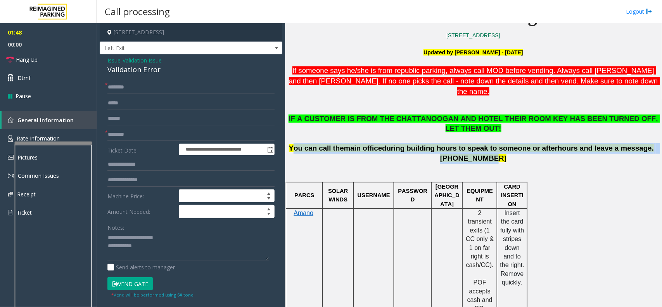
drag, startPoint x: 502, startPoint y: 139, endPoint x: 313, endPoint y: 127, distance: 189.7
click at [313, 127] on div "IF A CUSTOMER IS FROM THE CHATTANOOGAN AND HOTEL THEIR ROOM KEY HAS BEEN TURNED…" at bounding box center [473, 139] width 371 height 50
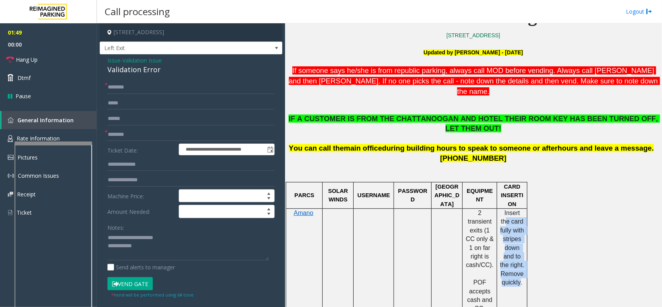
click at [519, 274] on td "Insert the card fully with stripes down and to the right. Remove quickly." at bounding box center [512, 261] width 30 height 105
drag, startPoint x: 483, startPoint y: 271, endPoint x: 470, endPoint y: 236, distance: 37.3
click at [471, 241] on div "2 transient exits (1 CC only & 1 on far right is cash/CC). POF accepts cash and…" at bounding box center [480, 261] width 34 height 104
drag, startPoint x: 470, startPoint y: 236, endPoint x: 471, endPoint y: 225, distance: 10.5
click at [470, 226] on p "2 transient exits (1 CC only & 1 on far right is cash/CC)." at bounding box center [480, 239] width 29 height 61
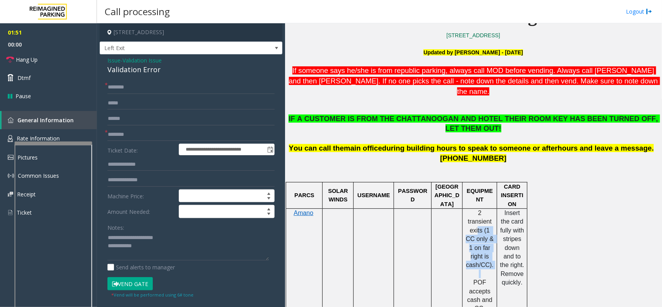
drag, startPoint x: 475, startPoint y: 206, endPoint x: 493, endPoint y: 246, distance: 43.2
click at [493, 246] on div "2 transient exits (1 CC only & 1 on far right is cash/CC). POF accepts cash and…" at bounding box center [480, 261] width 34 height 104
drag, startPoint x: 487, startPoint y: 280, endPoint x: 470, endPoint y: 253, distance: 31.4
click at [470, 278] on p "POF accepts cash and CC." at bounding box center [480, 295] width 29 height 35
click at [470, 228] on p "2 transient exits (1 CC only & 1 on far right is cash/CC)." at bounding box center [480, 239] width 29 height 61
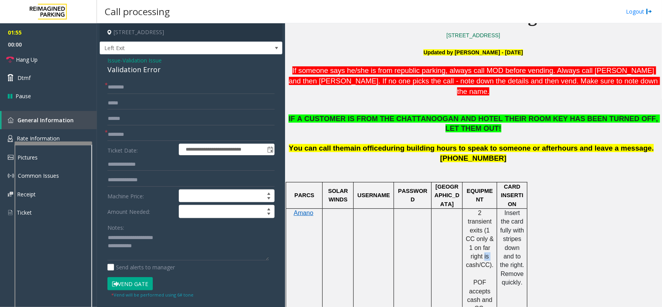
click at [470, 228] on p "2 transient exits (1 CC only & 1 on far right is cash/CC)." at bounding box center [480, 239] width 29 height 61
click at [113, 61] on span "Issue" at bounding box center [113, 60] width 13 height 8
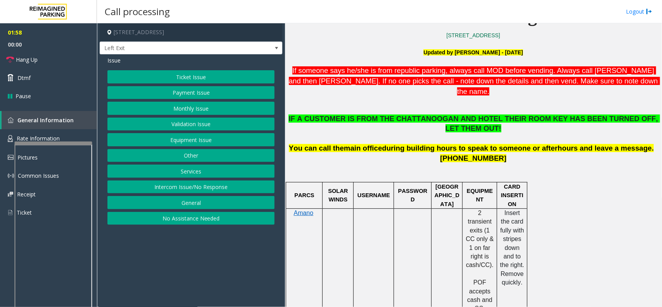
click at [181, 74] on button "Ticket Issue" at bounding box center [190, 76] width 167 height 13
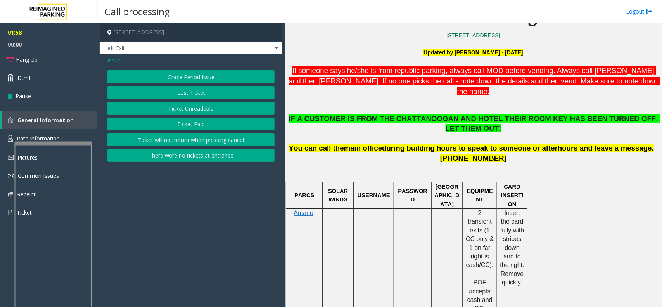
click at [204, 108] on button "Ticket Unreadable" at bounding box center [190, 108] width 167 height 13
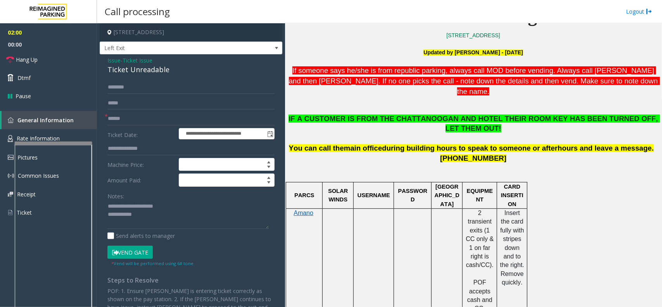
click at [145, 66] on div "Ticket Unreadable" at bounding box center [190, 69] width 167 height 10
copy div "Ticket Unreadable"
drag, startPoint x: 125, startPoint y: 209, endPoint x: 171, endPoint y: 203, distance: 46.5
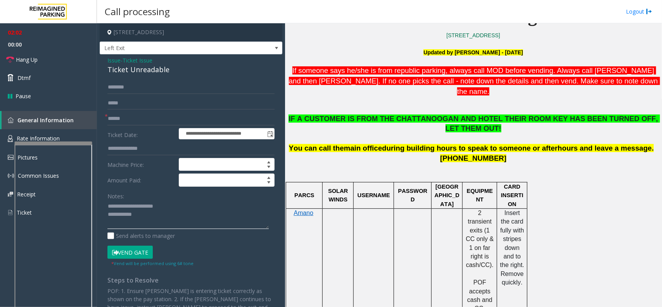
click at [171, 203] on textarea at bounding box center [187, 214] width 161 height 29
paste textarea "*"
click at [194, 214] on textarea at bounding box center [187, 214] width 161 height 29
type textarea "**********"
click at [136, 113] on input "text" at bounding box center [190, 118] width 167 height 13
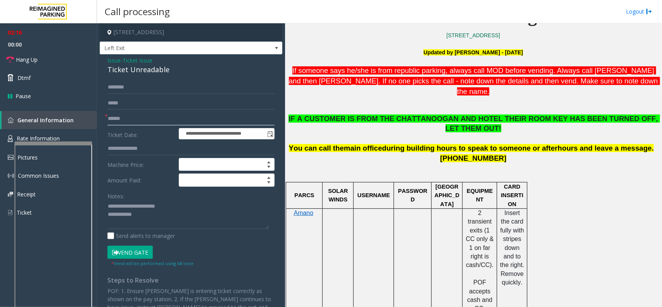
click at [131, 116] on input "text" at bounding box center [190, 118] width 167 height 13
click at [132, 118] on input "**********" at bounding box center [190, 118] width 167 height 13
type input "**********"
click at [159, 95] on form "**********" at bounding box center [190, 174] width 167 height 186
click at [150, 88] on input "text" at bounding box center [190, 87] width 167 height 13
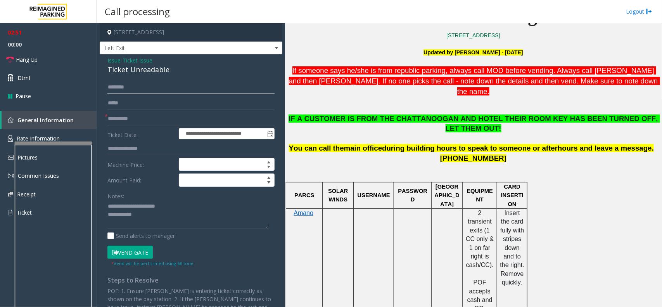
click at [146, 85] on input "text" at bounding box center [190, 87] width 167 height 13
paste textarea "**********"
click at [177, 220] on textarea at bounding box center [187, 214] width 161 height 29
click at [140, 251] on button "Vend Gate" at bounding box center [129, 252] width 45 height 13
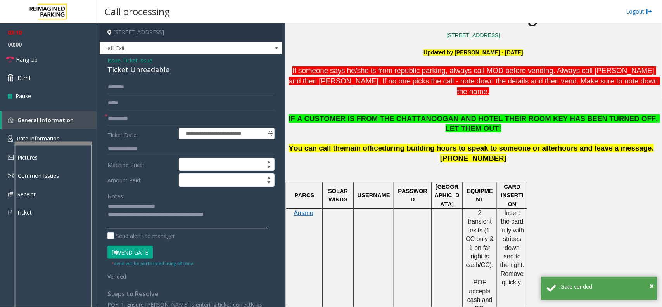
click at [241, 220] on textarea at bounding box center [187, 214] width 161 height 29
click at [24, 59] on span "Hang Up" at bounding box center [27, 59] width 22 height 8
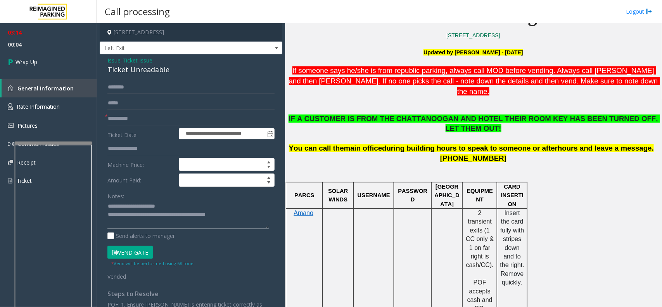
click at [175, 206] on textarea at bounding box center [187, 214] width 161 height 29
paste textarea "**********"
click at [244, 216] on textarea at bounding box center [187, 214] width 161 height 29
type textarea "**********"
click at [45, 55] on link "Wrap Up" at bounding box center [48, 61] width 97 height 23
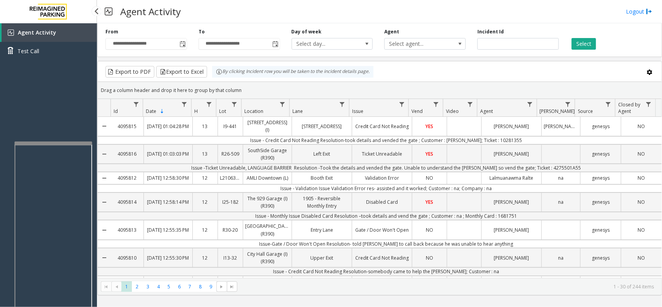
click at [83, 32] on link "Agent Activity" at bounding box center [49, 32] width 95 height 19
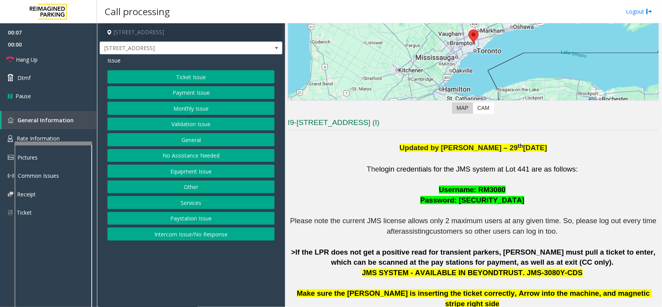
scroll to position [145, 0]
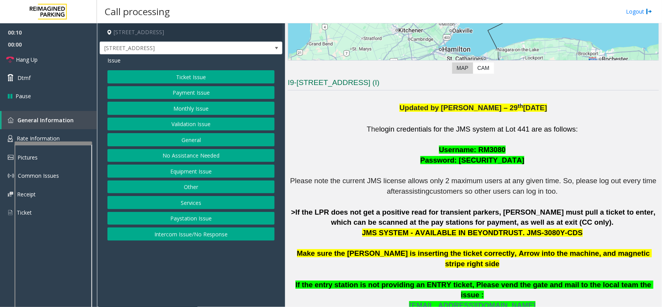
click at [201, 90] on button "Payment Issue" at bounding box center [190, 92] width 167 height 13
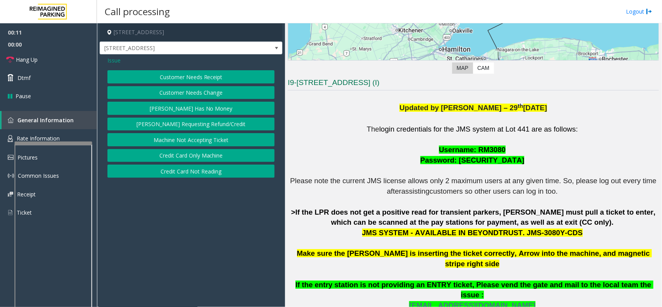
click at [222, 173] on button "Credit Card Not Reading" at bounding box center [190, 170] width 167 height 13
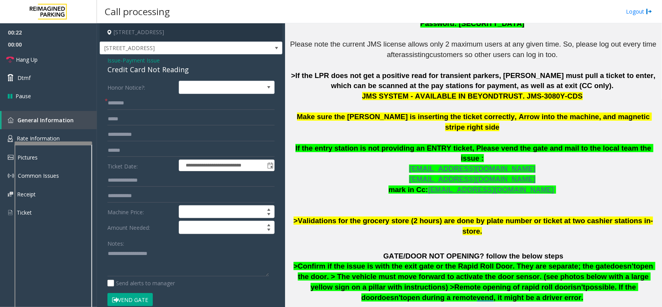
scroll to position [282, 0]
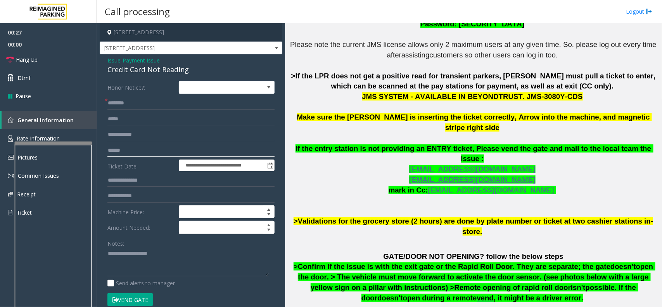
click at [140, 148] on input "text" at bounding box center [190, 150] width 167 height 13
paste input "********"
type input "********"
paste input "******"
click at [138, 103] on input "text" at bounding box center [190, 103] width 167 height 13
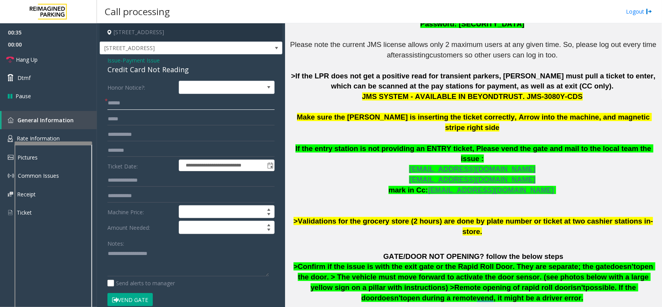
type input "******"
click at [575, 195] on p "The login credentials for the JMS system at Lot 441 are as follows: Username: R…" at bounding box center [473, 112] width 371 height 249
click at [142, 151] on input "********" at bounding box center [190, 150] width 167 height 13
click at [150, 248] on textarea at bounding box center [187, 262] width 161 height 29
paste textarea "**********"
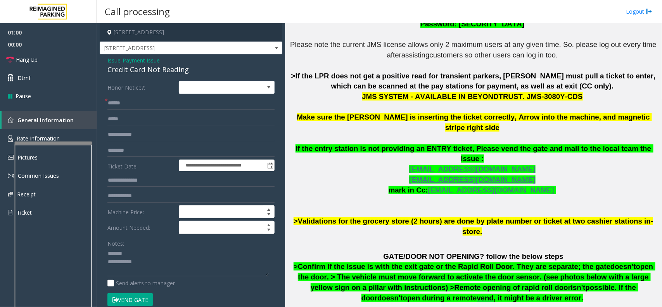
click at [160, 72] on div "Credit Card Not Reading" at bounding box center [190, 69] width 167 height 10
copy div "Credit Card Not Reading"
click at [147, 253] on textarea at bounding box center [187, 262] width 161 height 29
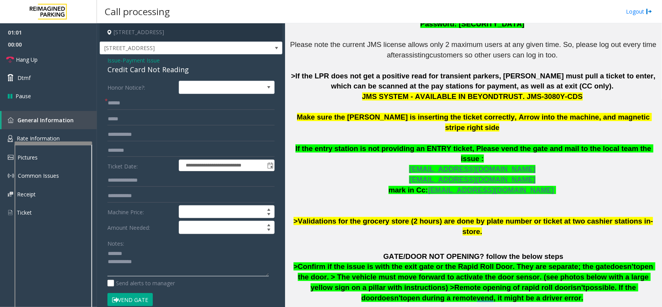
paste textarea "**********"
click at [163, 274] on textarea at bounding box center [187, 262] width 161 height 29
click at [151, 260] on textarea at bounding box center [187, 262] width 161 height 29
type textarea "**********"
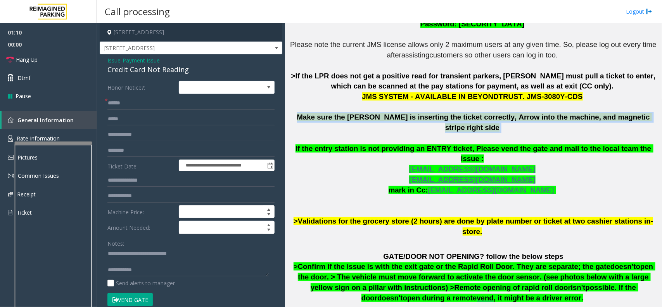
drag, startPoint x: 308, startPoint y: 120, endPoint x: 635, endPoint y: 116, distance: 327.1
click at [635, 116] on p "The login credentials for the JMS system at Lot 441 are as follows: Username: R…" at bounding box center [473, 112] width 371 height 249
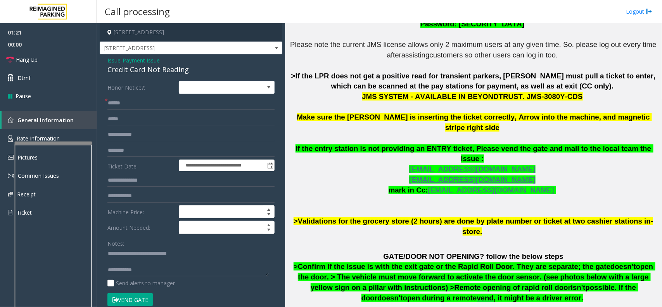
click at [569, 177] on p "The login credentials for the JMS system at Lot 441 are as follows: Username: R…" at bounding box center [473, 112] width 371 height 249
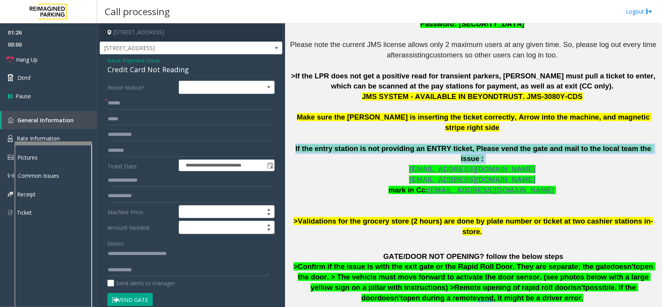
drag, startPoint x: 640, startPoint y: 138, endPoint x: 303, endPoint y: 137, distance: 337.5
click at [303, 137] on p "The login credentials for the JMS system at Lot 441 are as follows: Username: R…" at bounding box center [473, 112] width 371 height 249
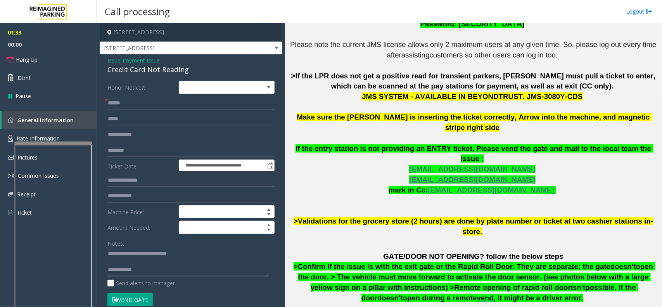
click at [163, 274] on textarea at bounding box center [187, 262] width 161 height 29
click at [117, 61] on span "Issue" at bounding box center [113, 60] width 13 height 8
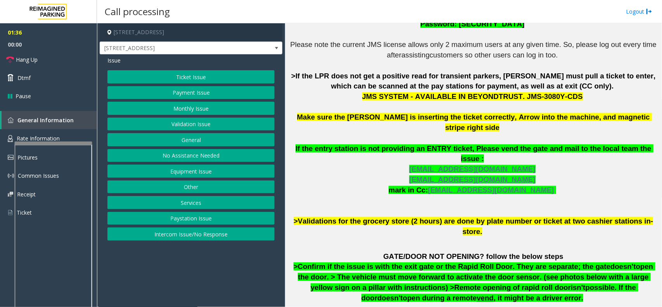
click at [203, 91] on button "Payment Issue" at bounding box center [190, 92] width 167 height 13
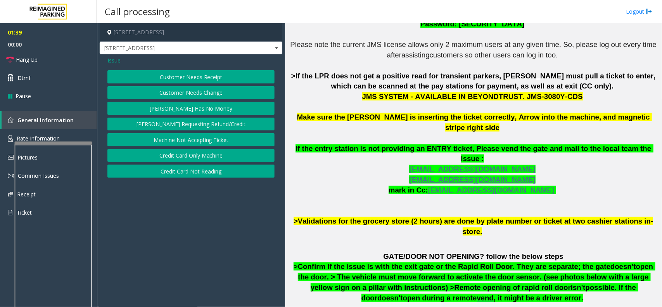
click at [222, 173] on button "Credit Card Not Reading" at bounding box center [190, 170] width 167 height 13
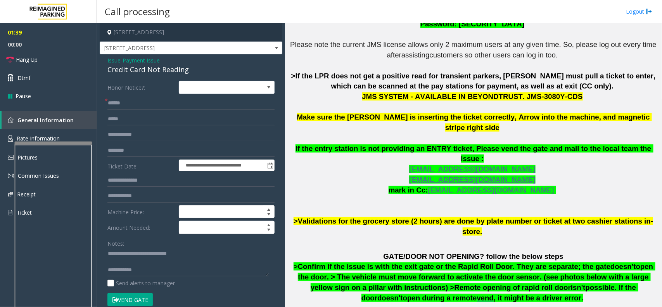
click at [155, 64] on span "Payment Issue" at bounding box center [141, 60] width 37 height 8
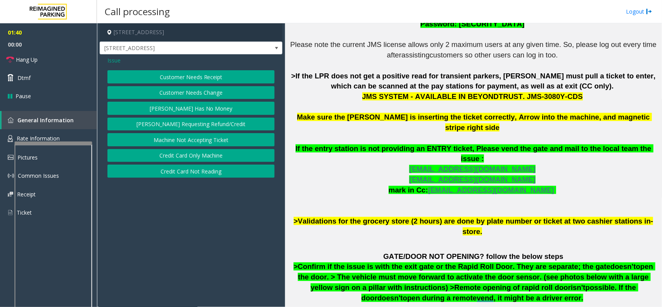
click at [155, 64] on div "Issue" at bounding box center [190, 60] width 167 height 8
click at [208, 173] on button "Credit Card Not Reading" at bounding box center [190, 170] width 167 height 13
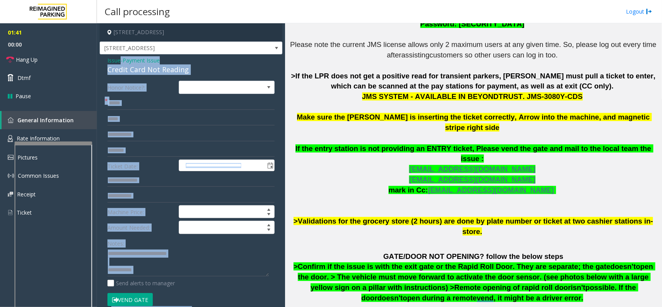
click at [142, 71] on div "Credit Card Not Reading" at bounding box center [190, 69] width 167 height 10
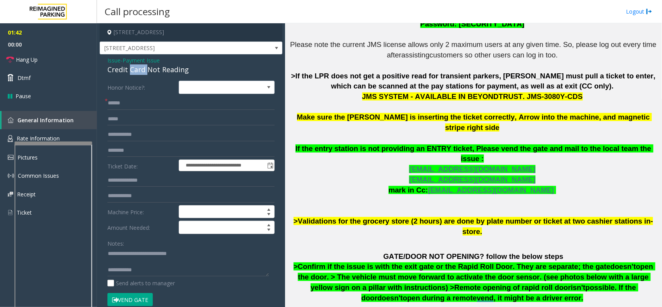
click at [142, 71] on div "Credit Card Not Reading" at bounding box center [190, 69] width 167 height 10
drag, startPoint x: 125, startPoint y: 253, endPoint x: 202, endPoint y: 254, distance: 77.2
click at [199, 253] on textarea at bounding box center [187, 262] width 161 height 29
paste textarea
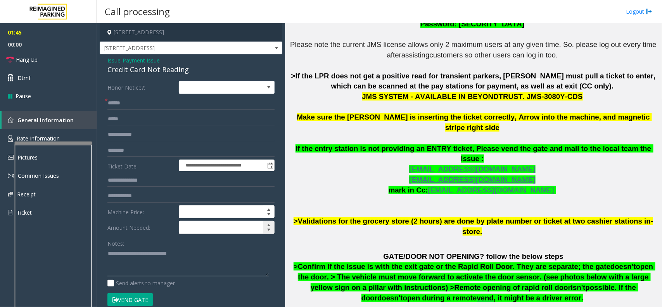
type textarea "**********"
click at [50, 55] on link "Hang Up" at bounding box center [48, 59] width 97 height 18
click at [114, 60] on span "Issue" at bounding box center [113, 60] width 13 height 8
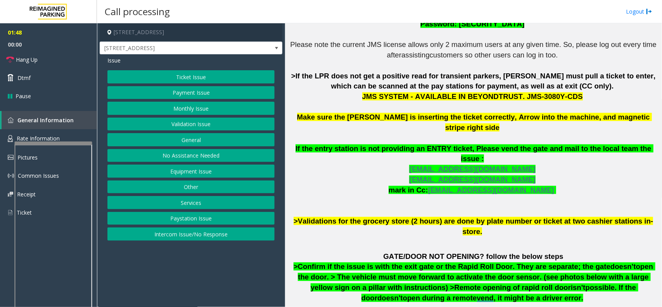
click at [201, 93] on button "Payment Issue" at bounding box center [190, 92] width 167 height 13
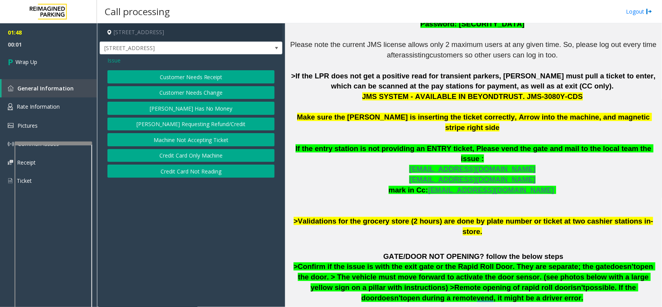
click at [209, 152] on button "Credit Card Only Machine" at bounding box center [190, 155] width 167 height 13
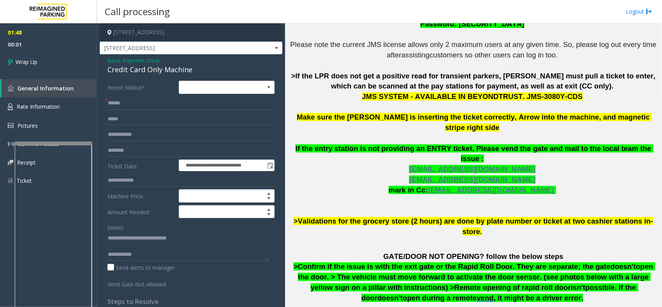
click at [170, 71] on div "Credit Card Only Machine" at bounding box center [190, 69] width 167 height 10
copy div "Credit Card Only Machine"
drag, startPoint x: 123, startPoint y: 241, endPoint x: 207, endPoint y: 237, distance: 83.5
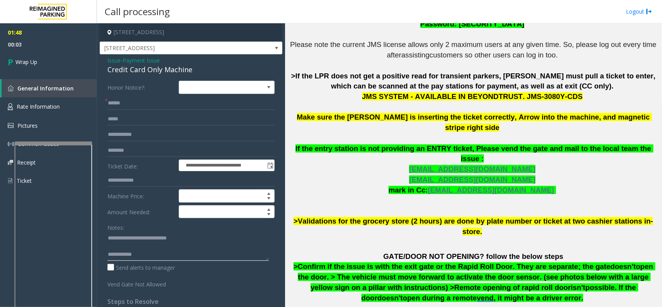
click at [203, 237] on textarea at bounding box center [187, 246] width 161 height 29
paste textarea "*"
click at [167, 247] on textarea at bounding box center [187, 246] width 161 height 29
click at [169, 254] on textarea at bounding box center [187, 246] width 161 height 29
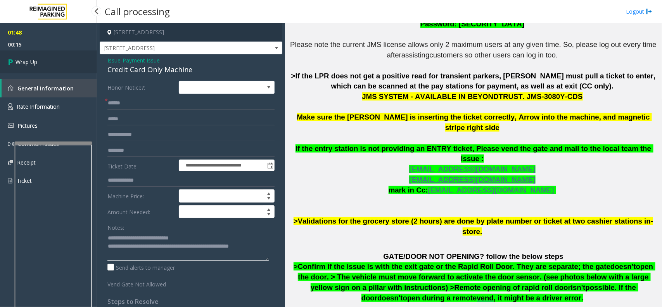
type textarea "**********"
click at [39, 65] on link "Wrap Up" at bounding box center [48, 61] width 97 height 23
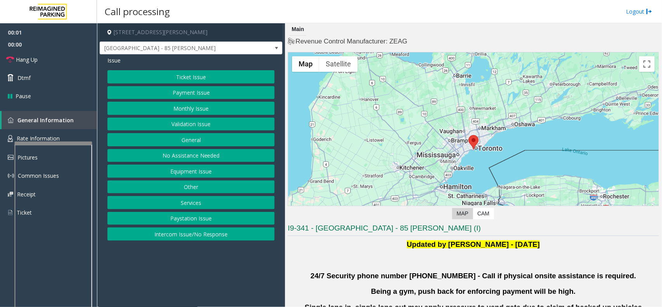
click at [197, 128] on button "Validation Issue" at bounding box center [190, 124] width 167 height 13
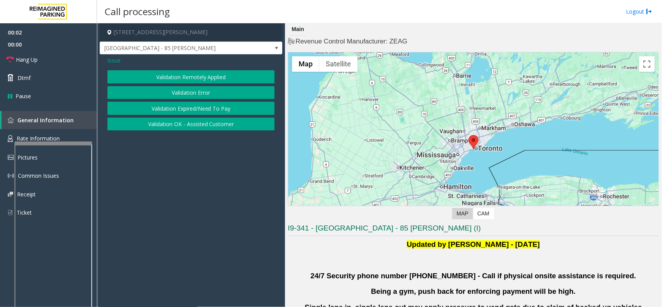
click at [191, 95] on button "Validation Error" at bounding box center [190, 92] width 167 height 13
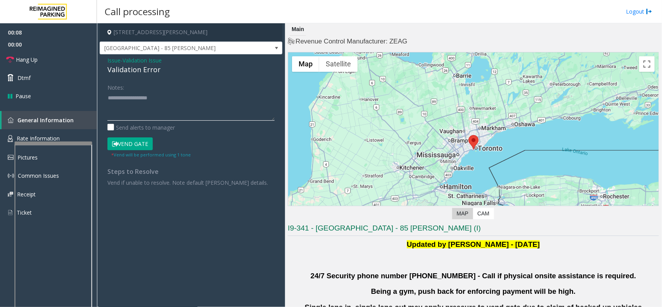
click at [161, 111] on textarea at bounding box center [190, 106] width 167 height 29
paste textarea "**********"
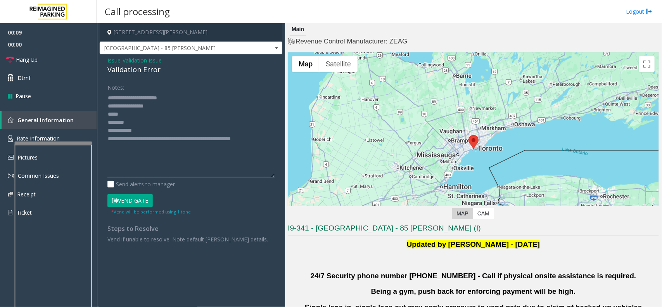
drag, startPoint x: 273, startPoint y: 119, endPoint x: 269, endPoint y: 177, distance: 57.6
click at [269, 177] on textarea at bounding box center [190, 135] width 167 height 86
click at [109, 99] on textarea at bounding box center [190, 135] width 167 height 86
click at [166, 151] on textarea at bounding box center [190, 135] width 167 height 86
click at [149, 115] on textarea at bounding box center [190, 135] width 167 height 86
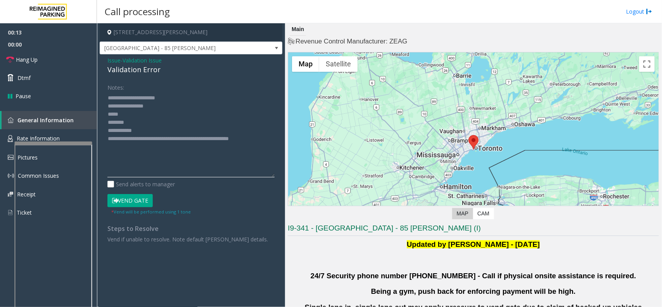
click at [177, 125] on textarea at bounding box center [190, 135] width 167 height 86
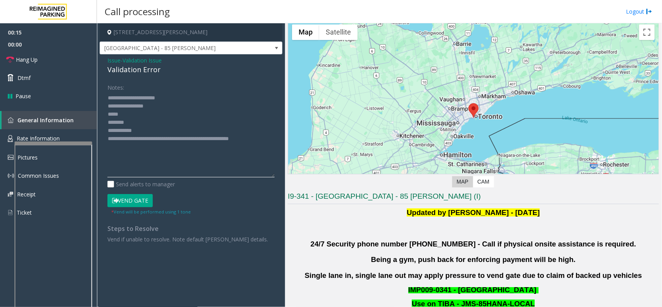
scroll to position [48, 0]
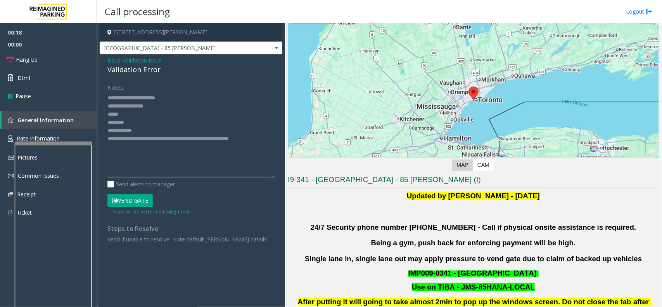
click at [154, 121] on textarea at bounding box center [190, 135] width 167 height 86
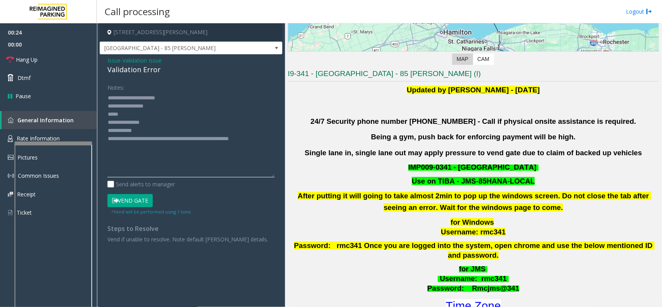
scroll to position [242, 0]
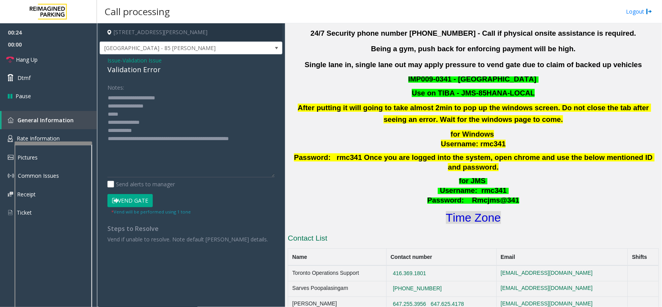
click at [478, 211] on font "Time Zone" at bounding box center [473, 217] width 55 height 13
click at [143, 115] on textarea at bounding box center [190, 135] width 167 height 86
click at [152, 128] on textarea at bounding box center [190, 135] width 167 height 86
click at [170, 111] on textarea at bounding box center [190, 135] width 167 height 86
type textarea "**********"
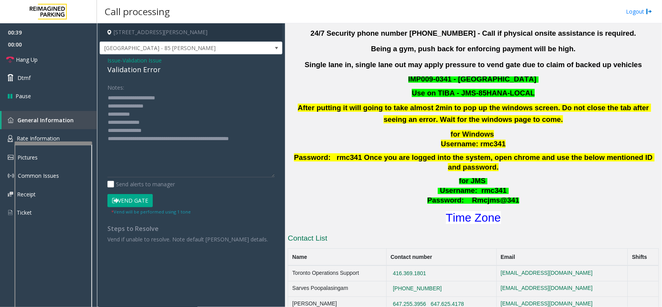
click at [146, 209] on small "* Vend will be performed using 1 tone" at bounding box center [151, 212] width 80 height 6
click at [141, 207] on button "Vend Gate" at bounding box center [129, 200] width 45 height 13
click at [139, 206] on button "Vend Gate" at bounding box center [129, 200] width 45 height 13
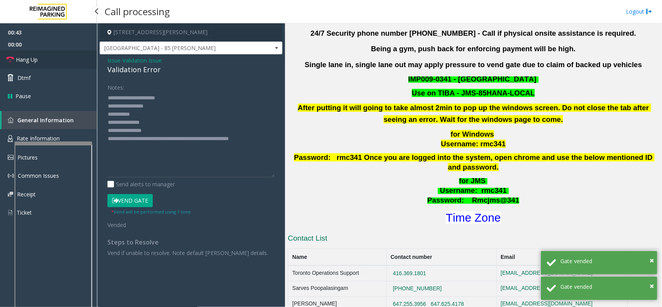
click at [42, 61] on link "Hang Up" at bounding box center [48, 59] width 97 height 18
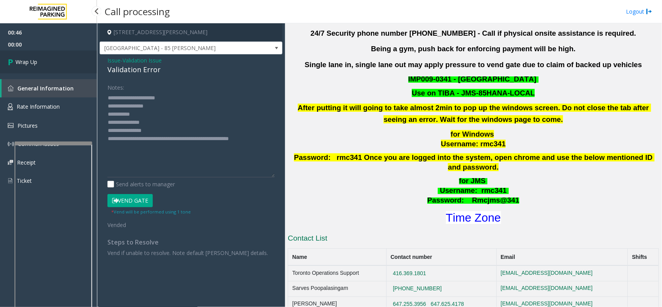
click at [42, 61] on link "Wrap Up" at bounding box center [48, 61] width 97 height 23
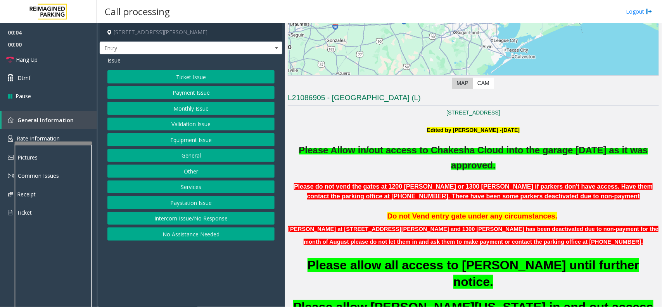
scroll to position [291, 0]
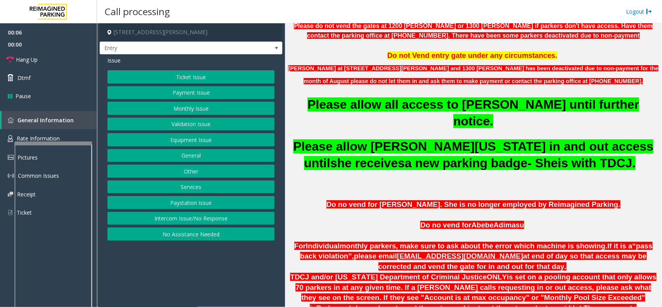
click at [197, 155] on button "General" at bounding box center [190, 155] width 167 height 13
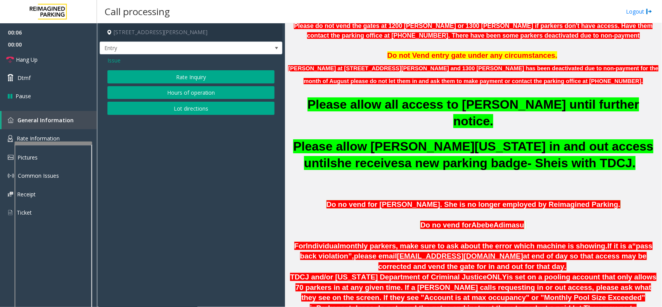
click at [116, 62] on span "Issue" at bounding box center [113, 60] width 13 height 8
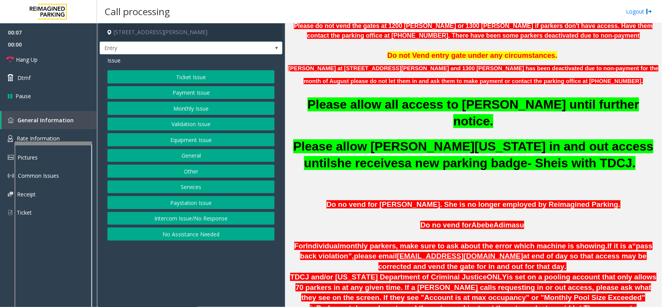
click at [177, 140] on button "Equipment Issue" at bounding box center [190, 139] width 167 height 13
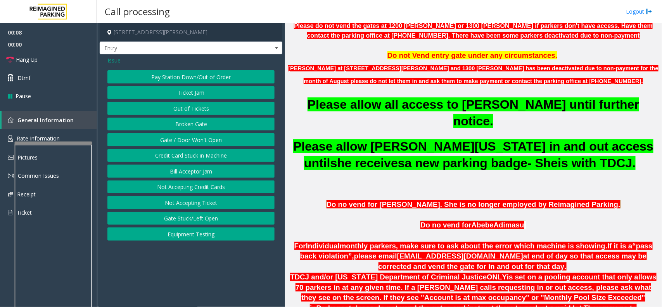
click at [190, 139] on button "Gate / Door Won't Open" at bounding box center [190, 139] width 167 height 13
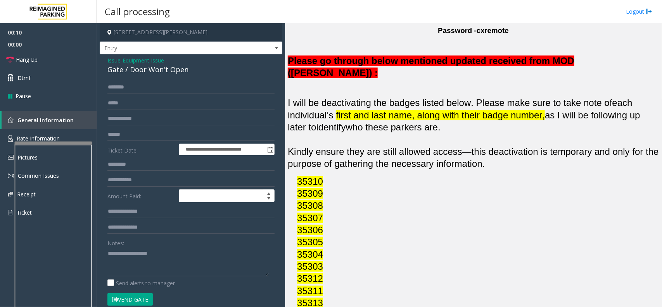
scroll to position [921, 0]
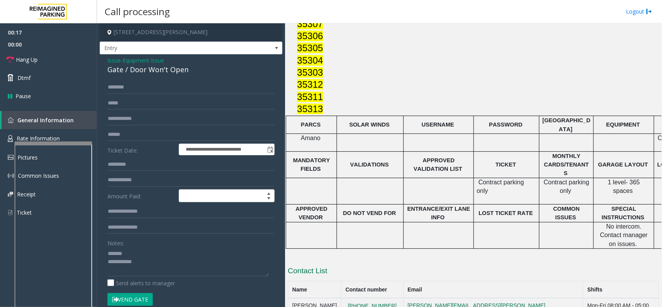
click at [166, 72] on div "Gate / Door Won't Open" at bounding box center [190, 69] width 167 height 10
copy div "Gate / Door Won't Open"
click at [138, 251] on textarea at bounding box center [187, 261] width 161 height 29
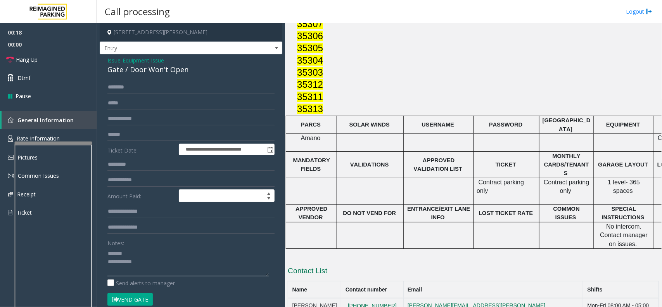
paste textarea "**********"
click at [49, 49] on span "00:00" at bounding box center [48, 44] width 97 height 12
click at [48, 54] on link "Hang Up" at bounding box center [48, 59] width 97 height 18
click at [168, 273] on textarea at bounding box center [187, 261] width 161 height 29
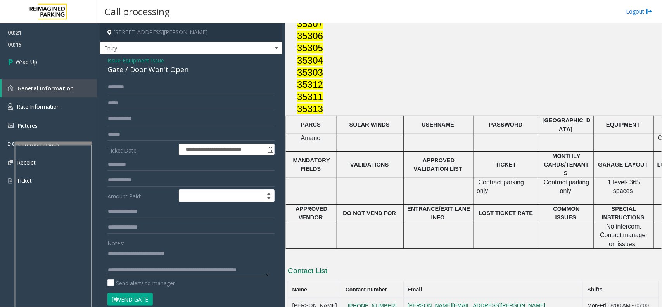
scroll to position [8, 0]
type textarea "**********"
click at [39, 69] on link "Wrap Up" at bounding box center [48, 61] width 97 height 23
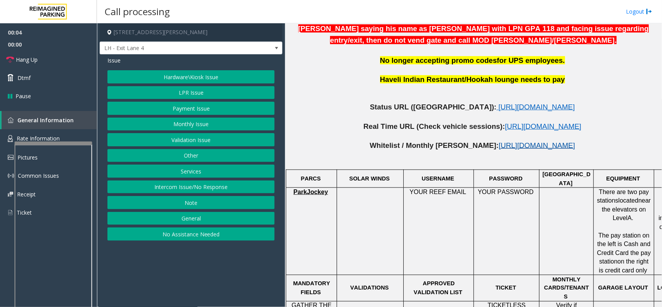
scroll to position [388, 0]
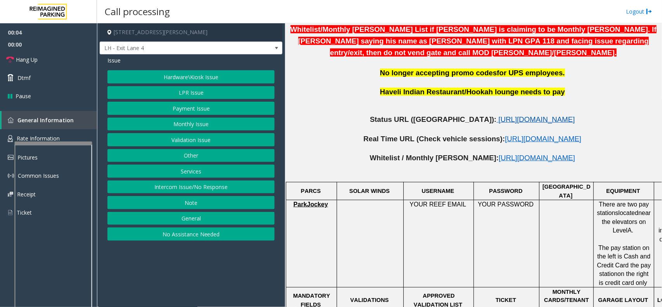
click at [498, 115] on span "[URL][DOMAIN_NAME]" at bounding box center [536, 119] width 76 height 8
drag, startPoint x: 200, startPoint y: 189, endPoint x: 197, endPoint y: 149, distance: 40.1
click at [200, 189] on button "Intercom Issue/No Response" at bounding box center [190, 186] width 167 height 13
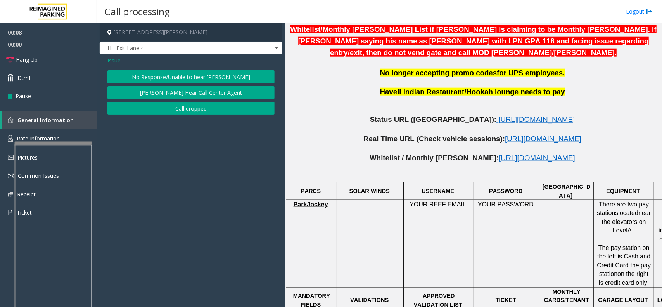
click at [193, 74] on button "No Response/Unable to hear [PERSON_NAME]" at bounding box center [190, 76] width 167 height 13
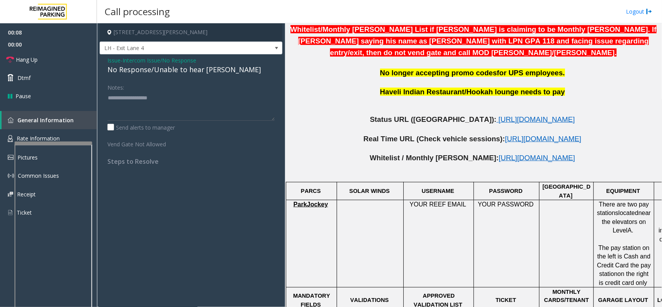
click at [194, 70] on div "No Response/Unable to hear [PERSON_NAME]" at bounding box center [190, 69] width 167 height 10
type textarea "**********"
click at [115, 59] on span "Issue" at bounding box center [113, 60] width 13 height 8
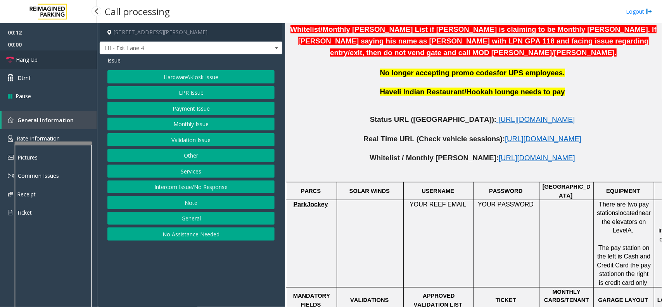
click at [47, 65] on link "Hang Up" at bounding box center [48, 59] width 97 height 18
click at [201, 187] on button "Intercom Issue/No Response" at bounding box center [190, 186] width 167 height 13
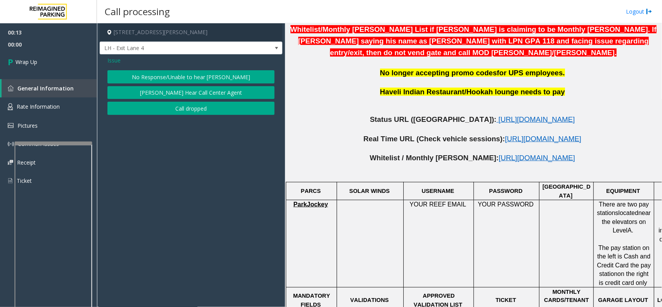
click at [193, 74] on button "No Response/Unable to hear [PERSON_NAME]" at bounding box center [190, 76] width 167 height 13
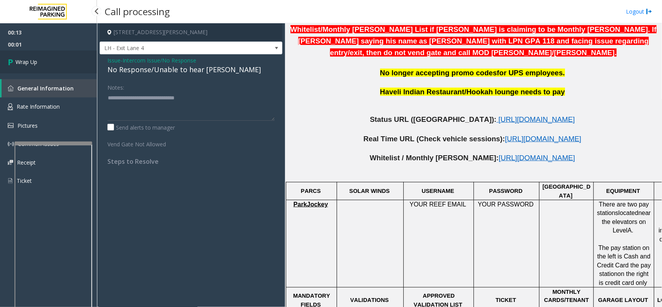
click at [61, 59] on link "Wrap Up" at bounding box center [48, 61] width 97 height 23
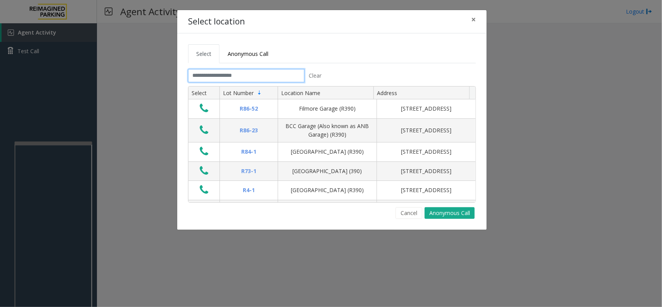
click at [262, 76] on input "text" at bounding box center [246, 75] width 116 height 13
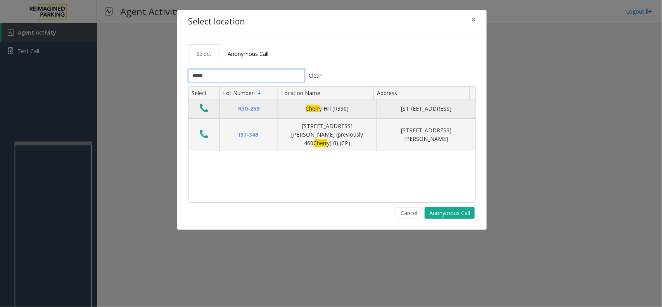
type input "*****"
click at [205, 105] on icon "Data table" at bounding box center [204, 108] width 9 height 11
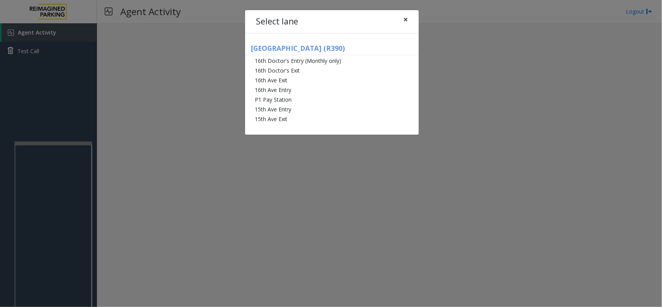
click at [403, 19] on button "×" at bounding box center [406, 19] width 16 height 19
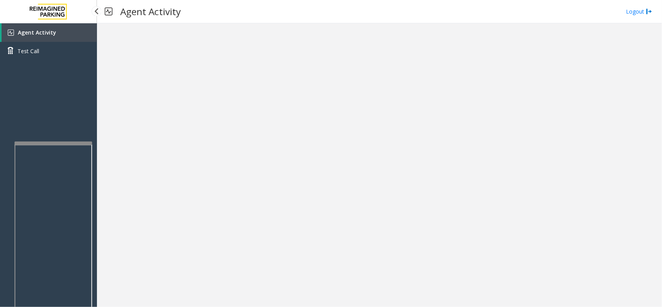
click at [68, 30] on link "Agent Activity" at bounding box center [49, 32] width 95 height 19
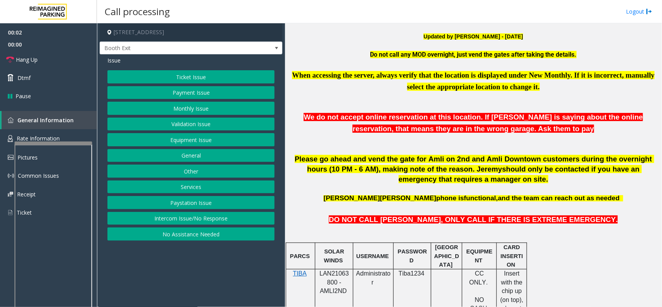
scroll to position [339, 0]
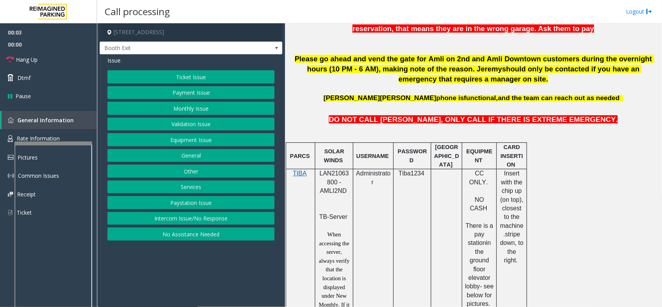
click at [339, 174] on span "LAN21063800 - AMLI2ND" at bounding box center [334, 182] width 29 height 24
copy span "LAN21063800"
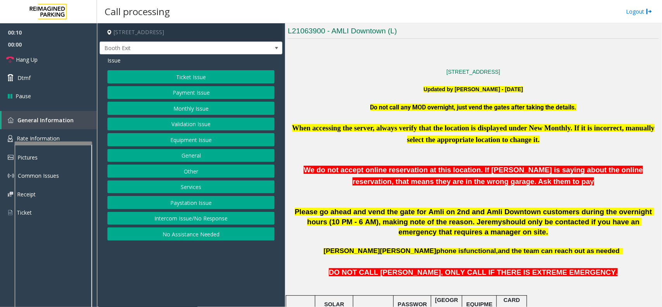
scroll to position [145, 0]
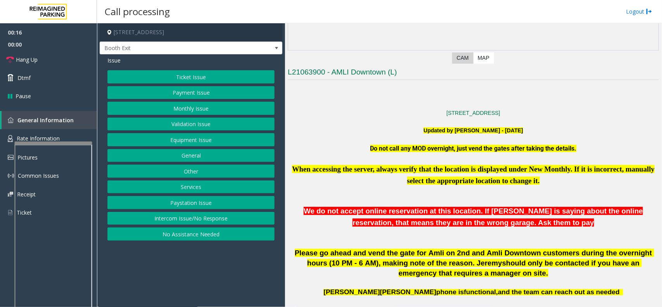
click at [181, 109] on button "Monthly Issue" at bounding box center [190, 108] width 167 height 13
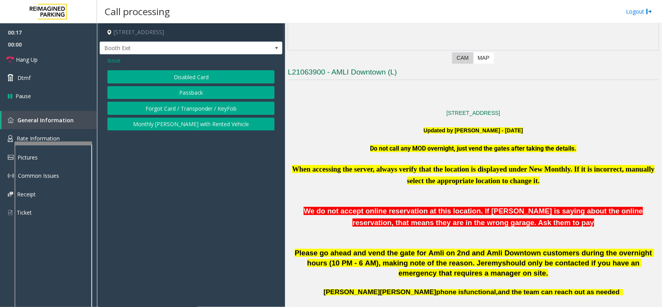
click at [185, 76] on button "Disabled Card" at bounding box center [190, 76] width 167 height 13
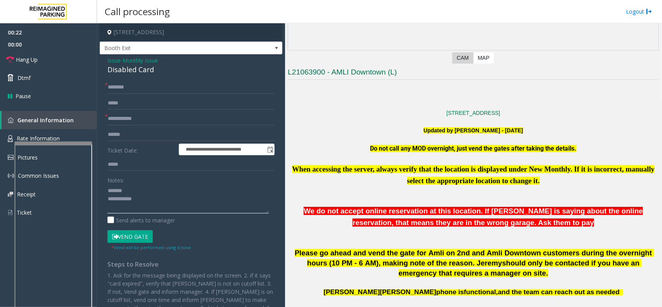
type textarea "**********"
drag, startPoint x: 124, startPoint y: 109, endPoint x: 126, endPoint y: 114, distance: 5.0
click at [126, 111] on form "**********" at bounding box center [190, 166] width 167 height 170
drag, startPoint x: 126, startPoint y: 114, endPoint x: 126, endPoint y: 121, distance: 7.0
click at [126, 121] on input "text" at bounding box center [190, 118] width 167 height 13
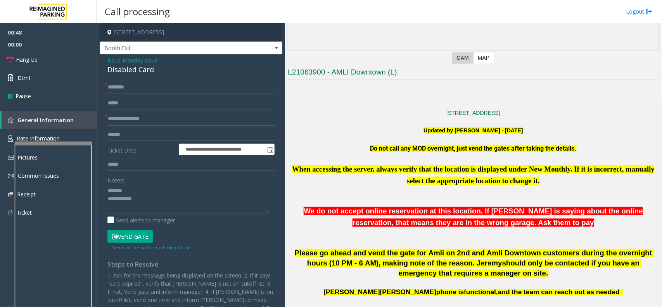
type input "**********"
click at [149, 68] on div "Disabled Card" at bounding box center [190, 69] width 167 height 10
type textarea "**********"
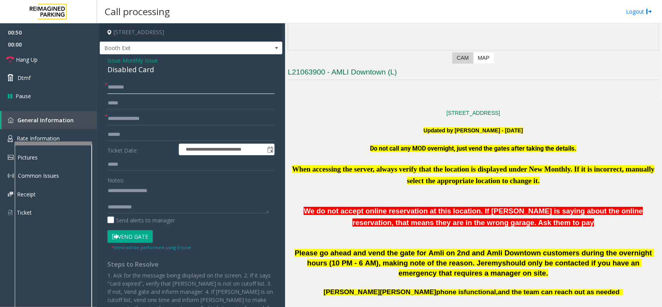
click at [149, 93] on input "text" at bounding box center [190, 87] width 167 height 13
click at [150, 90] on input "text" at bounding box center [190, 87] width 167 height 13
type input "****"
click at [134, 92] on input "****" at bounding box center [190, 87] width 167 height 13
click at [127, 230] on form "**********" at bounding box center [190, 166] width 167 height 170
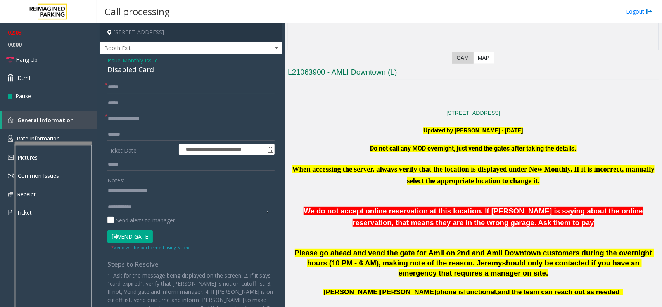
click at [155, 212] on textarea at bounding box center [187, 198] width 161 height 29
paste textarea "**********"
click at [144, 202] on textarea at bounding box center [187, 198] width 161 height 29
type textarea "**********"
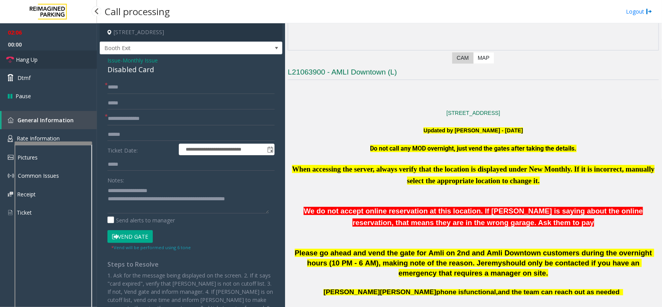
click at [62, 57] on link "Hang Up" at bounding box center [48, 59] width 97 height 18
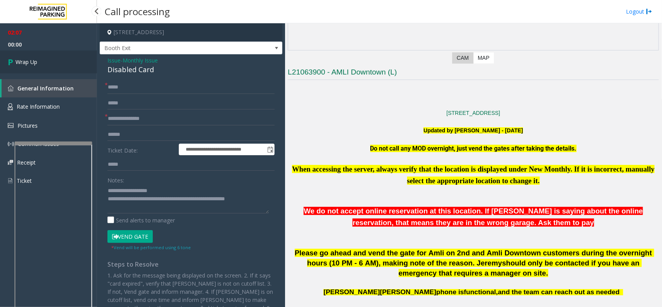
click at [62, 57] on link "Wrap Up" at bounding box center [48, 61] width 97 height 23
